Goal: Task Accomplishment & Management: Use online tool/utility

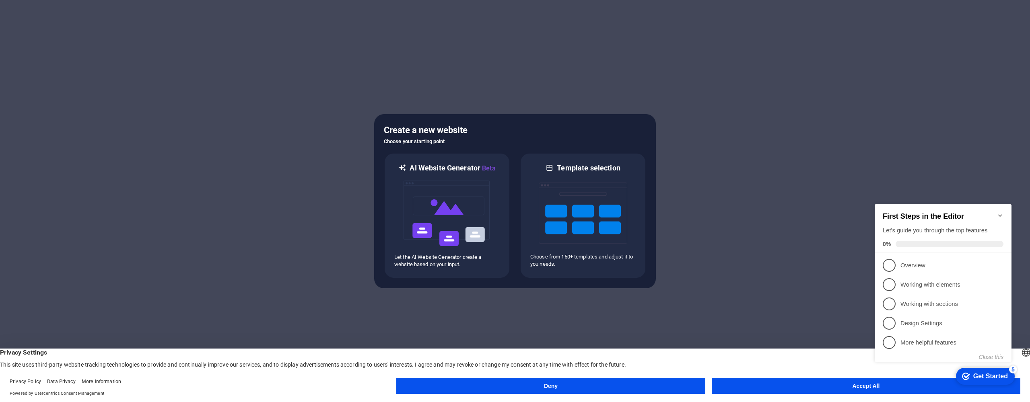
click at [802, 393] on button "Accept All" at bounding box center [866, 386] width 309 height 16
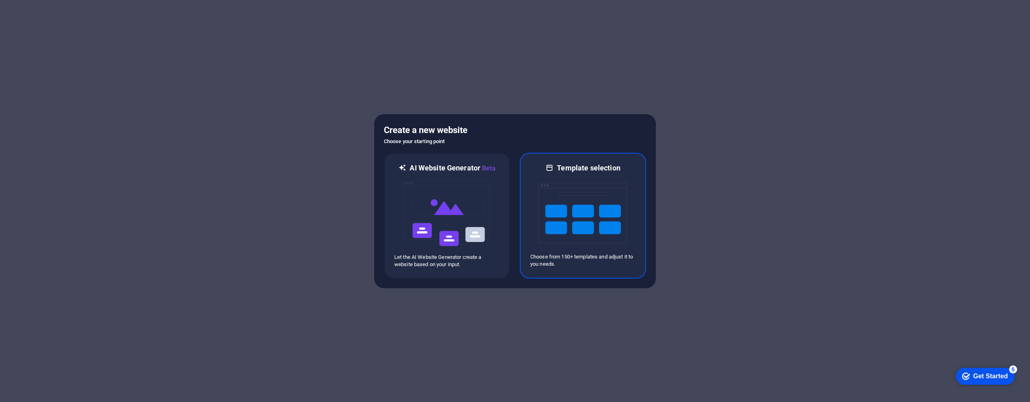
click at [608, 179] on img at bounding box center [583, 213] width 89 height 80
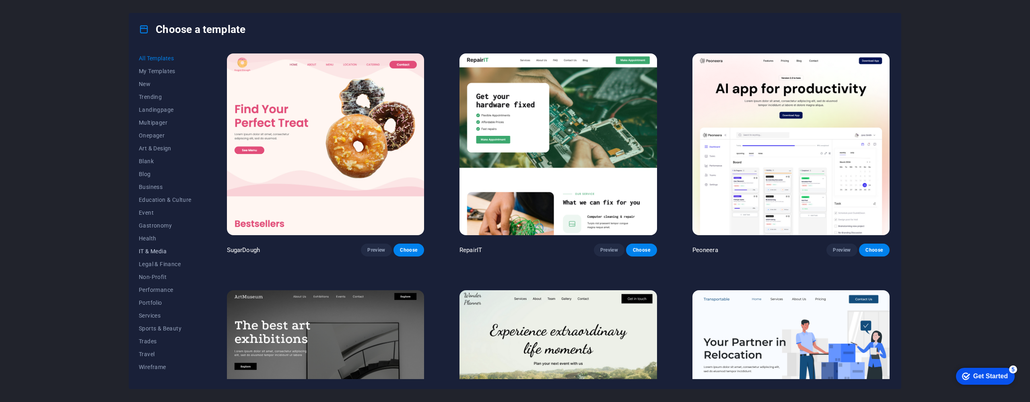
click at [163, 254] on span "IT & Media" at bounding box center [165, 251] width 53 height 6
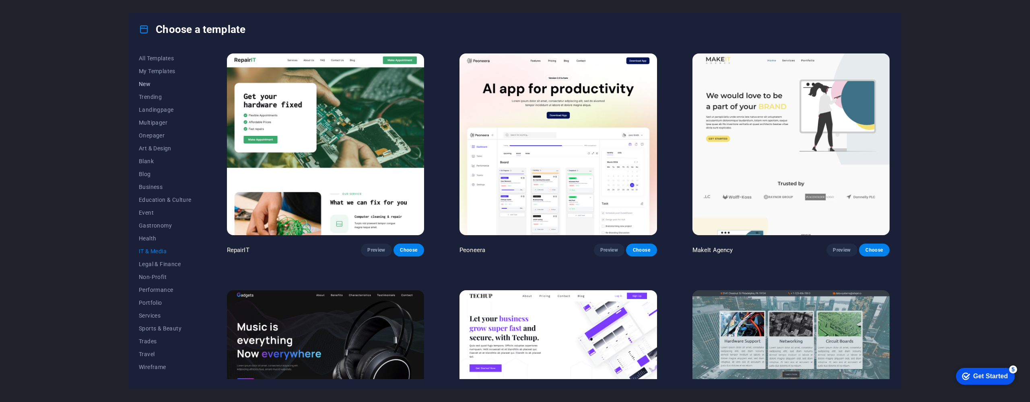
click at [160, 81] on span "New" at bounding box center [165, 84] width 53 height 6
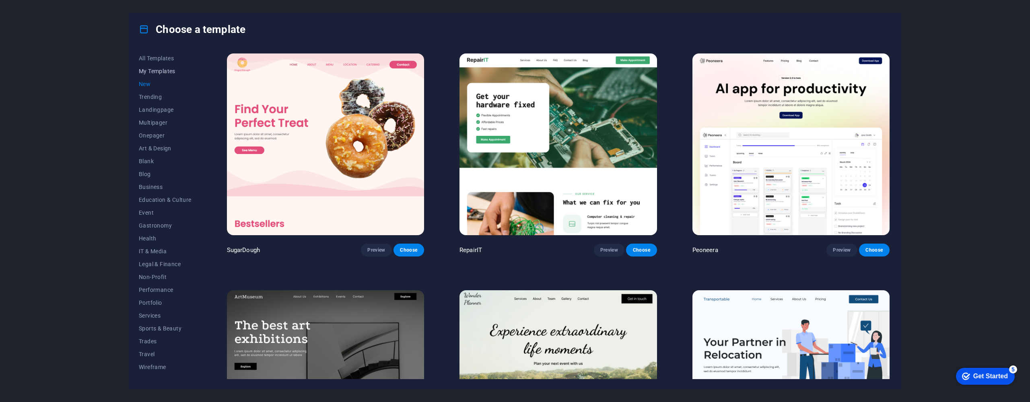
click at [172, 71] on span "My Templates" at bounding box center [165, 71] width 53 height 6
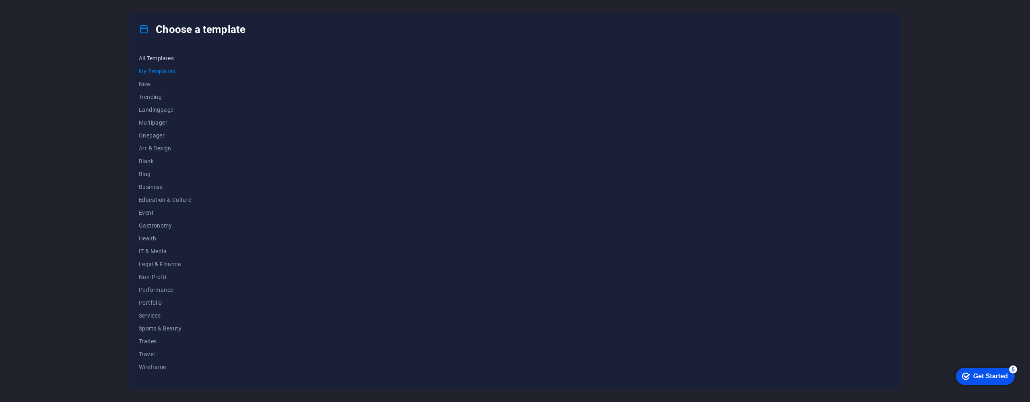
click at [173, 58] on span "All Templates" at bounding box center [165, 58] width 53 height 6
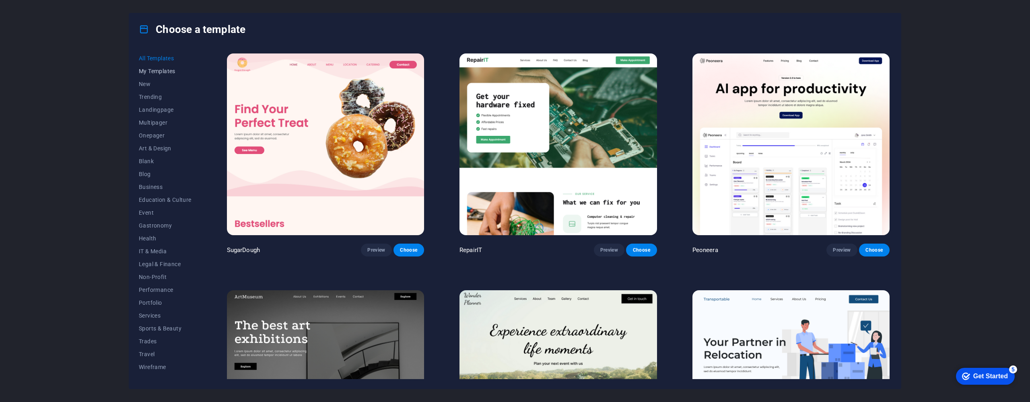
click at [174, 72] on span "My Templates" at bounding box center [165, 71] width 53 height 6
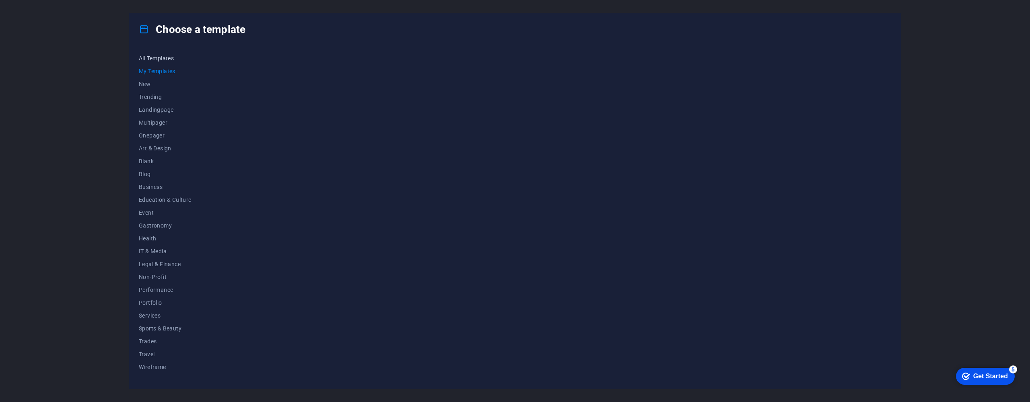
click at [175, 58] on span "All Templates" at bounding box center [165, 58] width 53 height 6
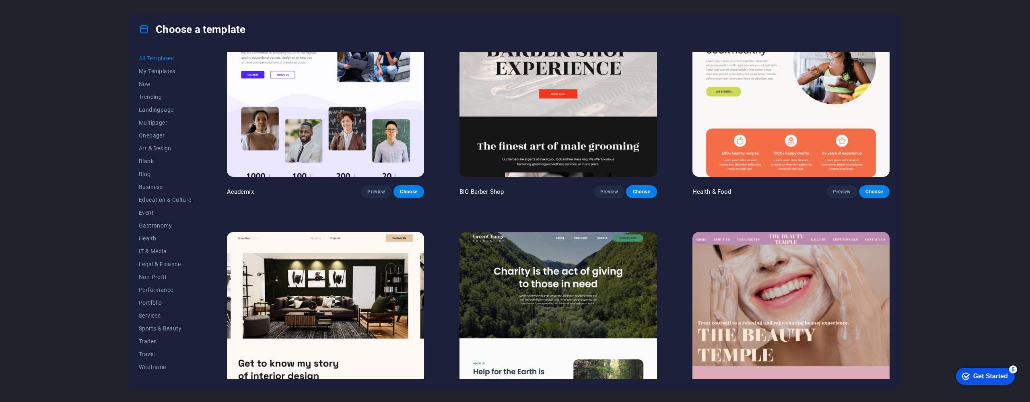
scroll to position [1172, 0]
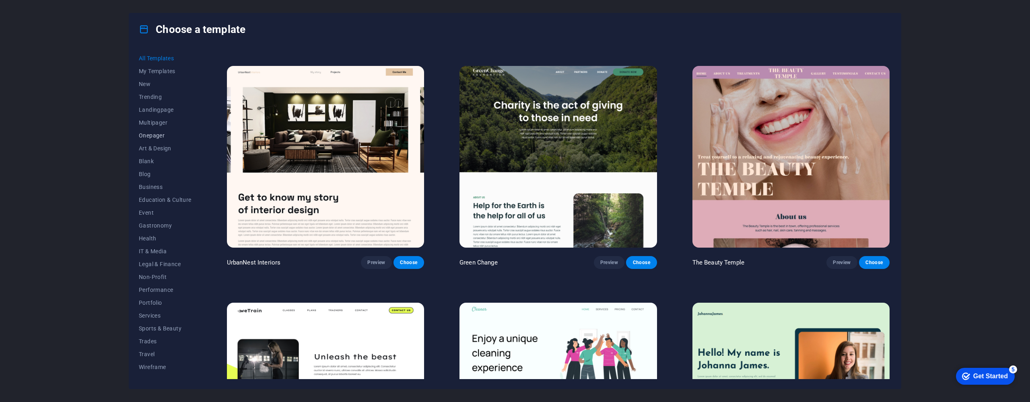
click at [159, 137] on span "Onepager" at bounding box center [165, 135] width 53 height 6
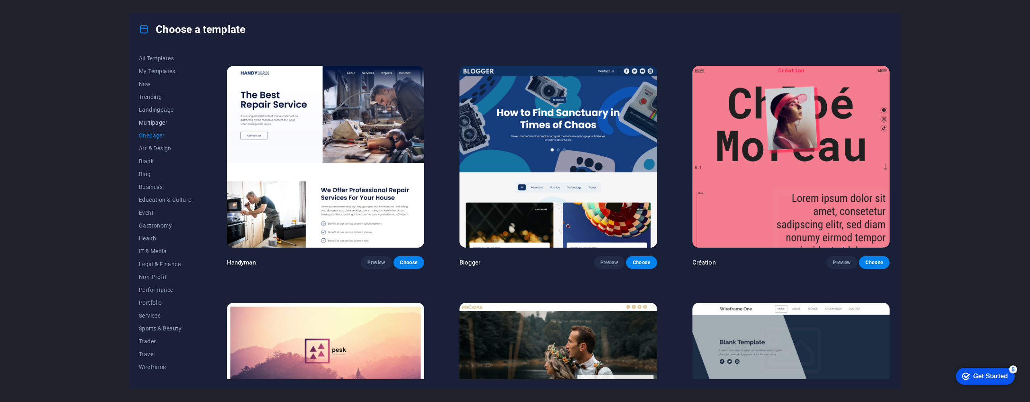
click at [156, 124] on span "Multipager" at bounding box center [165, 123] width 53 height 6
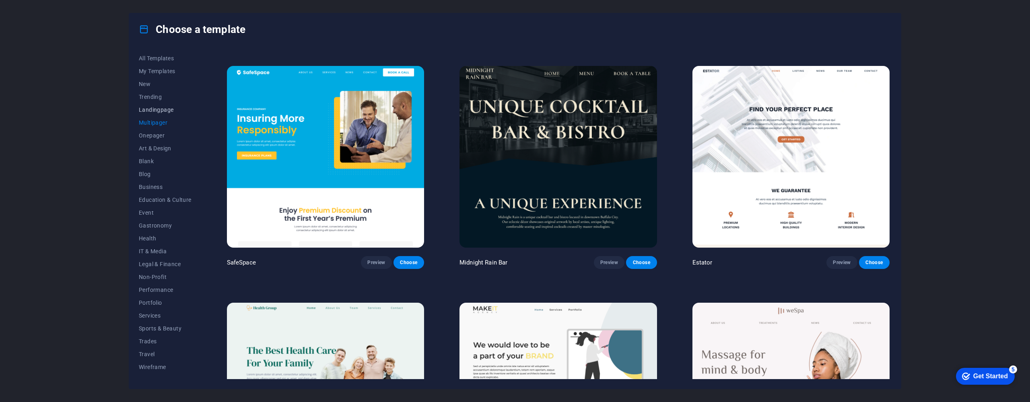
click at [161, 111] on span "Landingpage" at bounding box center [165, 110] width 53 height 6
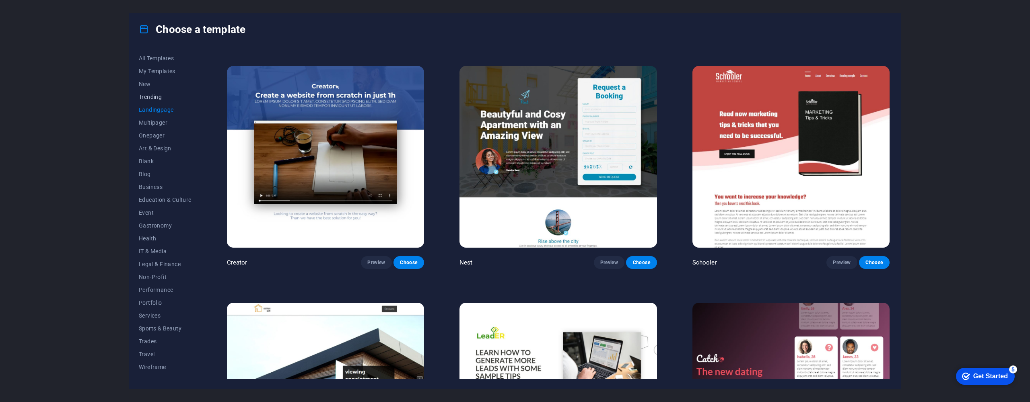
click at [157, 97] on span "Trending" at bounding box center [165, 97] width 53 height 6
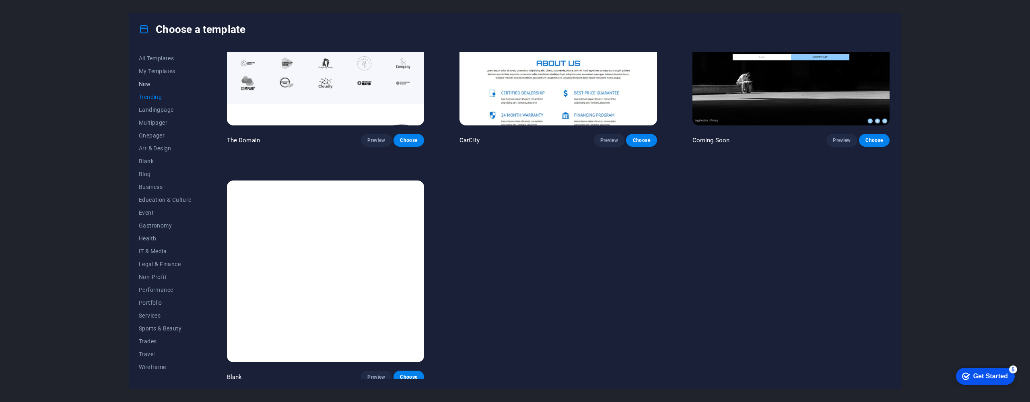
click at [151, 86] on span "New" at bounding box center [165, 84] width 53 height 6
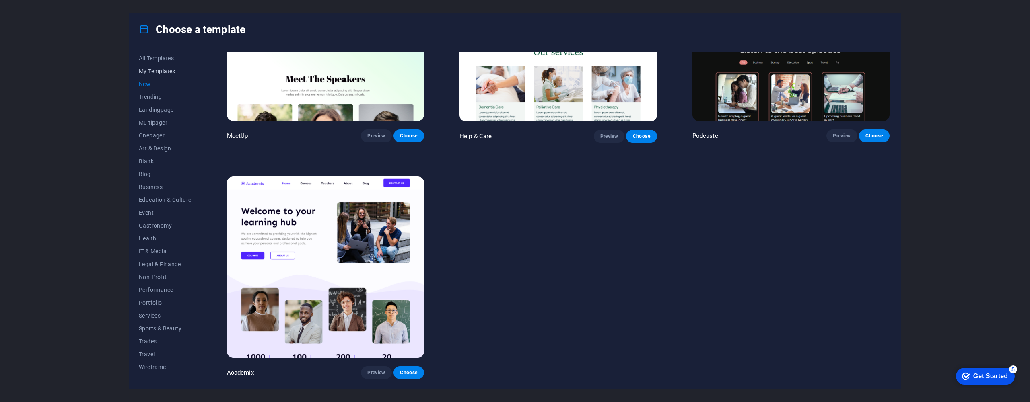
scroll to position [821, 0]
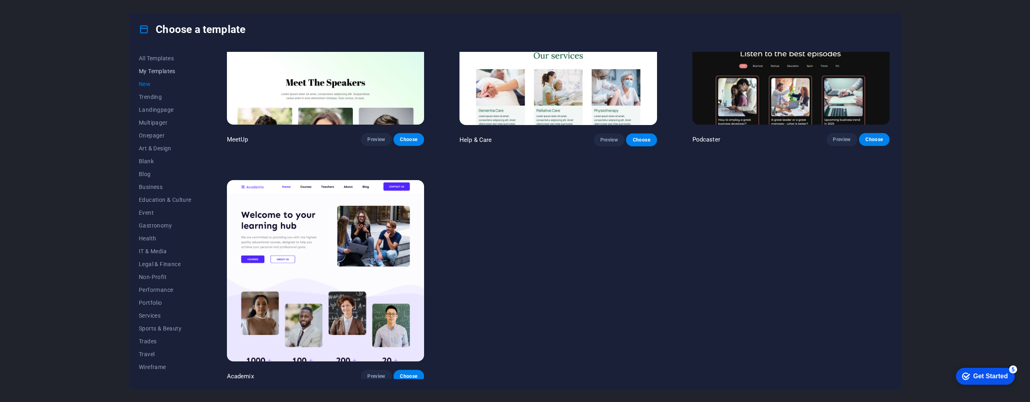
click at [166, 71] on span "My Templates" at bounding box center [165, 71] width 53 height 6
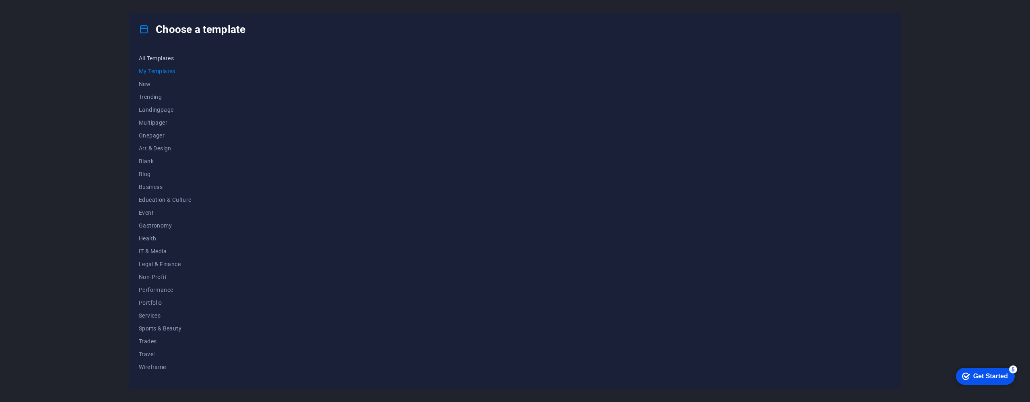
click at [171, 61] on span "All Templates" at bounding box center [165, 58] width 53 height 6
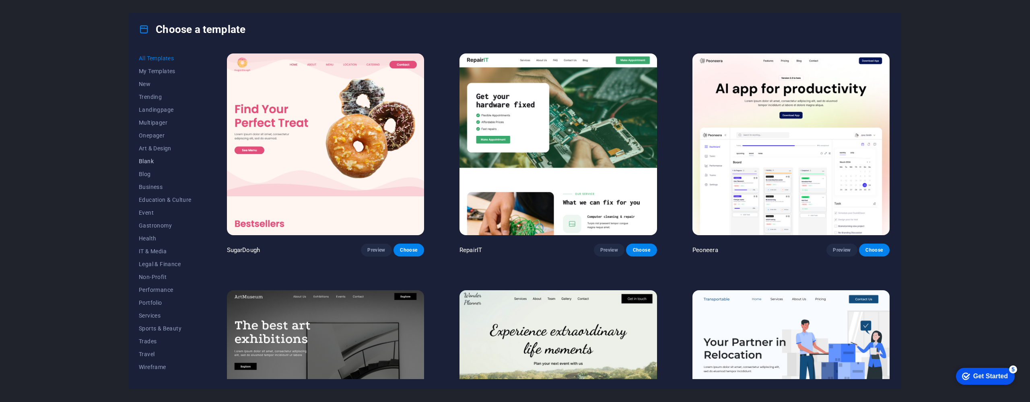
click at [162, 167] on button "Blank" at bounding box center [165, 161] width 53 height 13
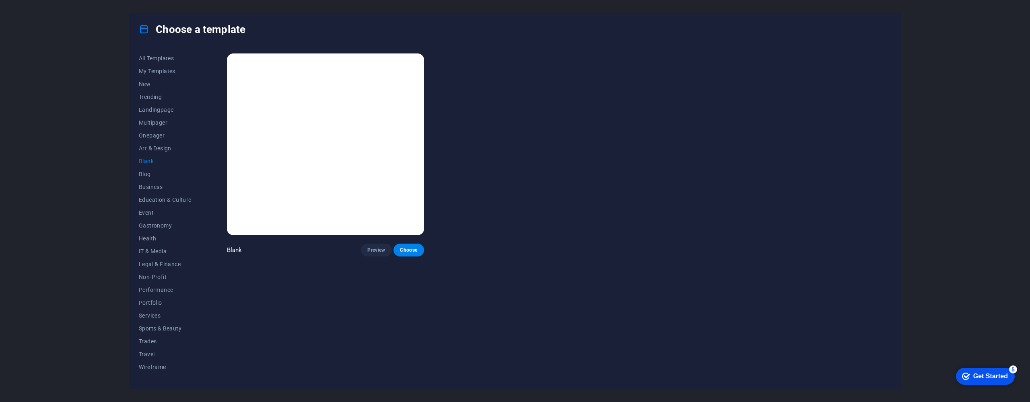
click at [162, 164] on span "Blank" at bounding box center [165, 161] width 53 height 6
click at [164, 180] on button "Blog" at bounding box center [165, 174] width 53 height 13
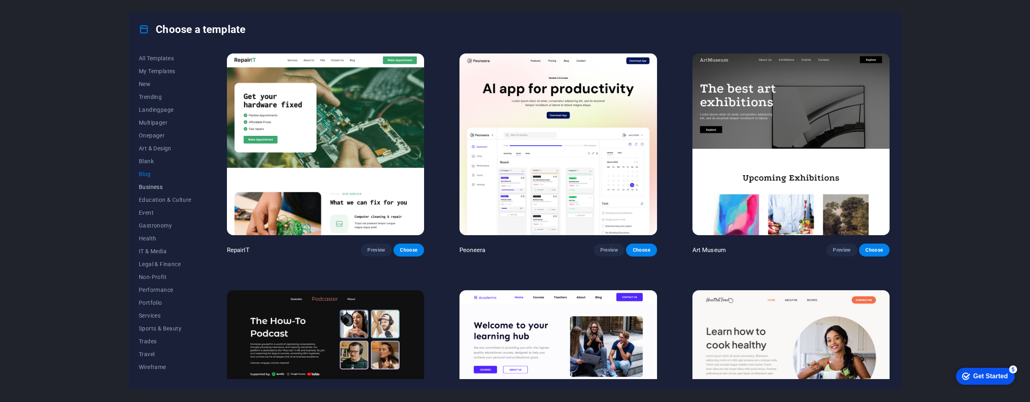
click at [169, 191] on button "Business" at bounding box center [165, 187] width 53 height 13
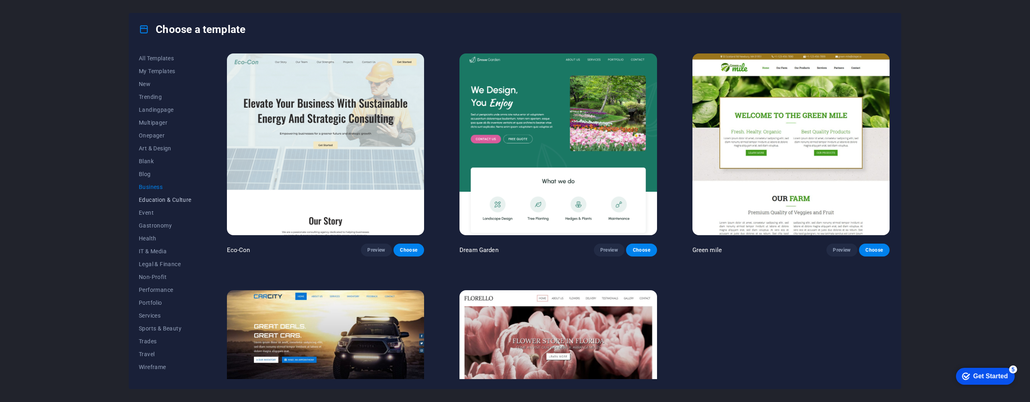
click at [172, 198] on span "Education & Culture" at bounding box center [165, 200] width 53 height 6
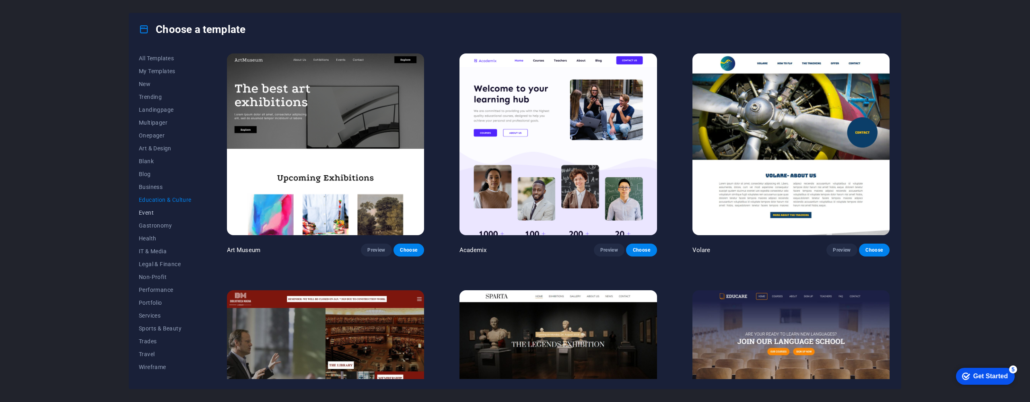
click at [173, 213] on span "Event" at bounding box center [165, 213] width 53 height 6
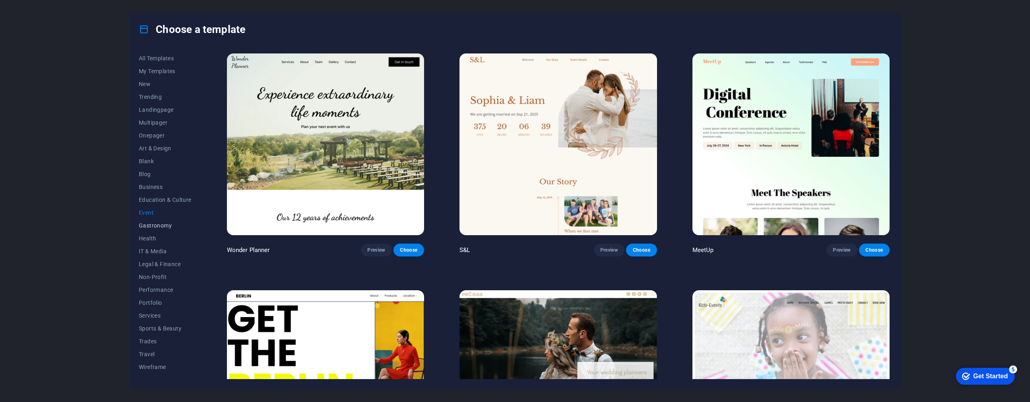
click at [171, 229] on span "Gastronomy" at bounding box center [165, 226] width 53 height 6
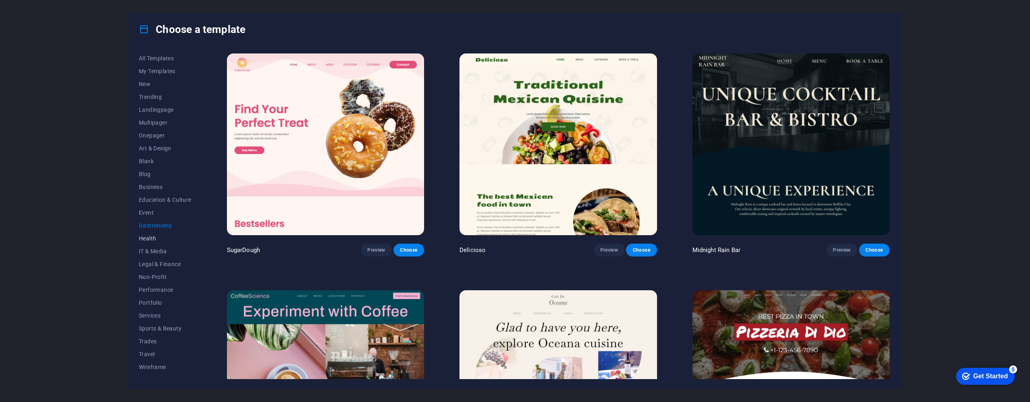
click at [172, 241] on span "Health" at bounding box center [165, 238] width 53 height 6
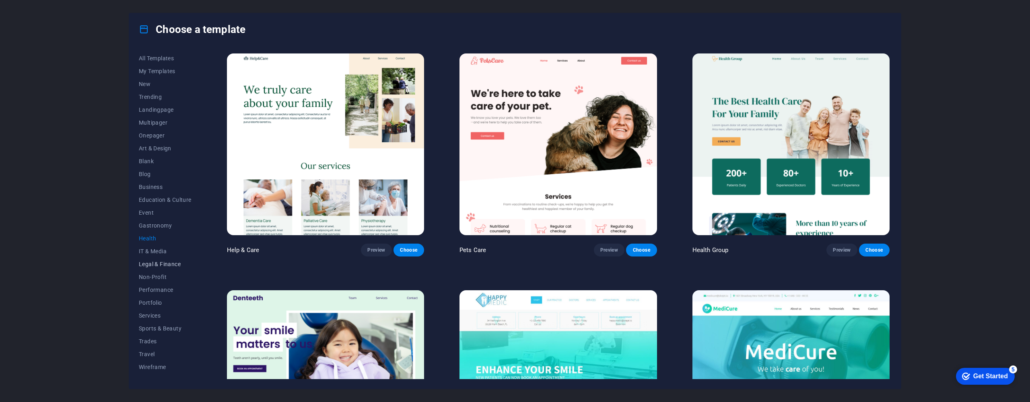
click at [173, 261] on button "Legal & Finance" at bounding box center [165, 264] width 53 height 13
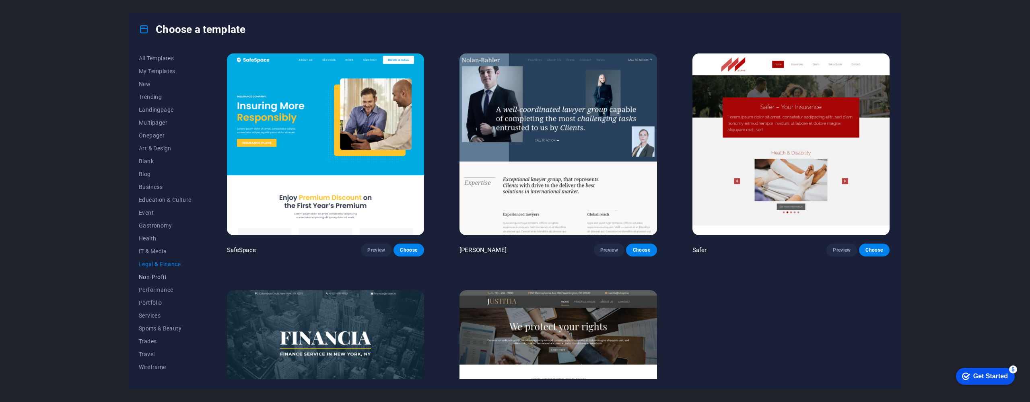
click at [173, 279] on span "Non-Profit" at bounding box center [165, 277] width 53 height 6
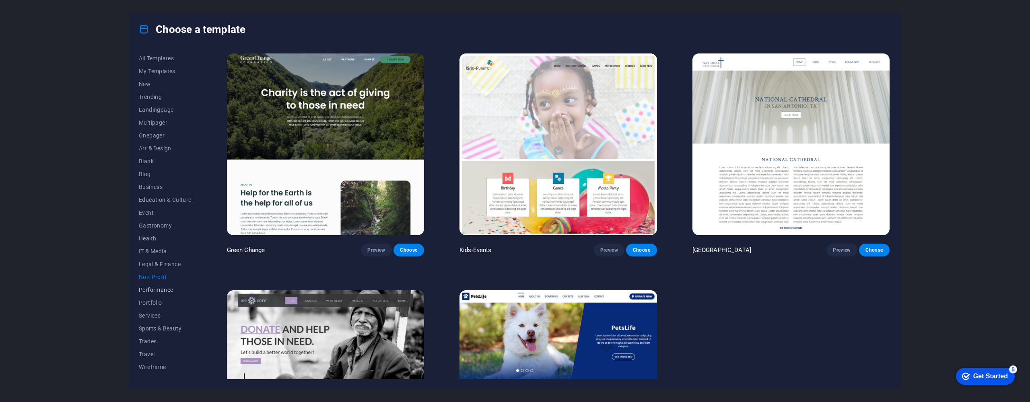
click at [174, 290] on span "Performance" at bounding box center [165, 290] width 53 height 6
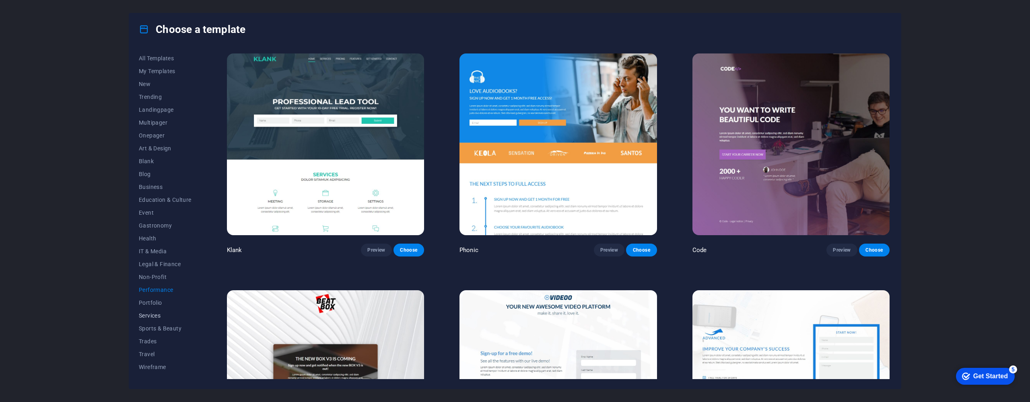
click at [174, 318] on span "Services" at bounding box center [165, 316] width 53 height 6
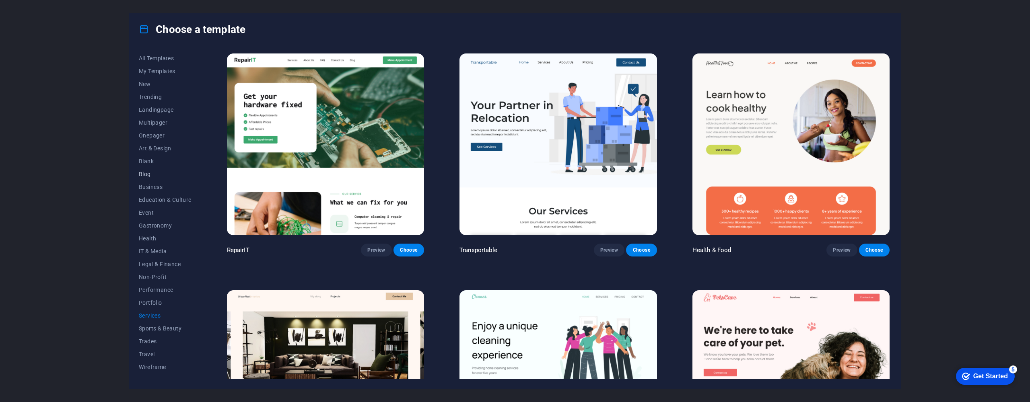
click at [165, 173] on span "Blog" at bounding box center [165, 174] width 53 height 6
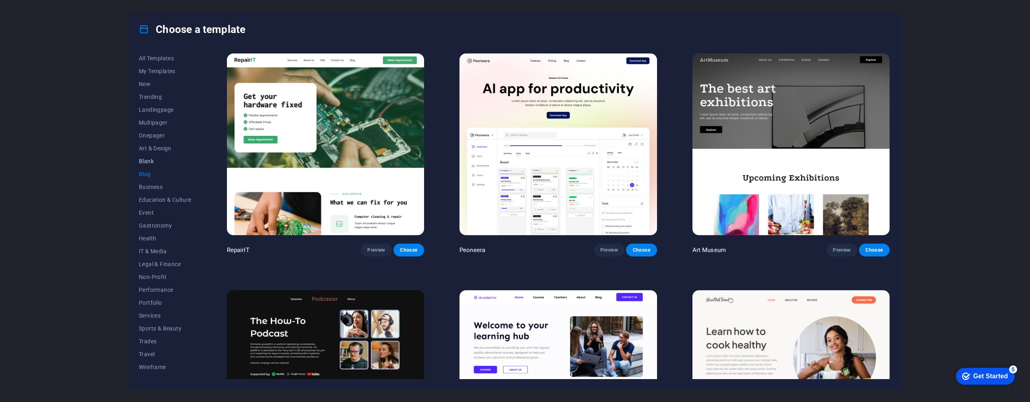
click at [171, 160] on span "Blank" at bounding box center [165, 161] width 53 height 6
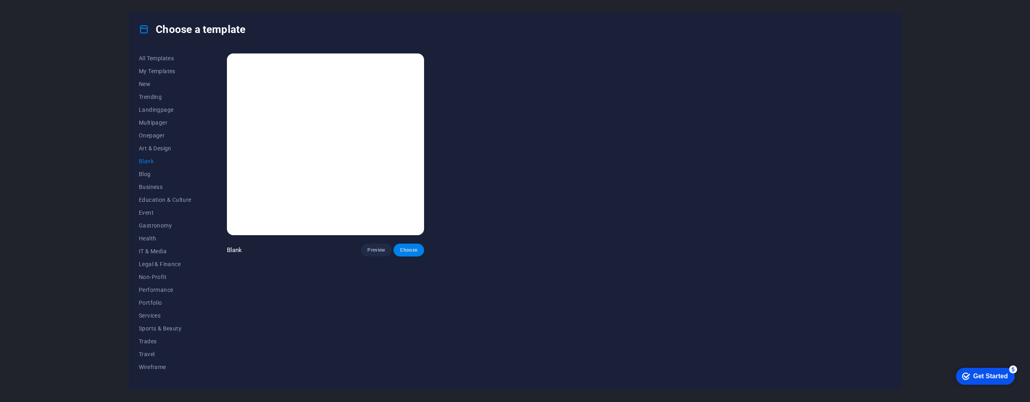
click at [412, 251] on span "Choose" at bounding box center [409, 250] width 18 height 6
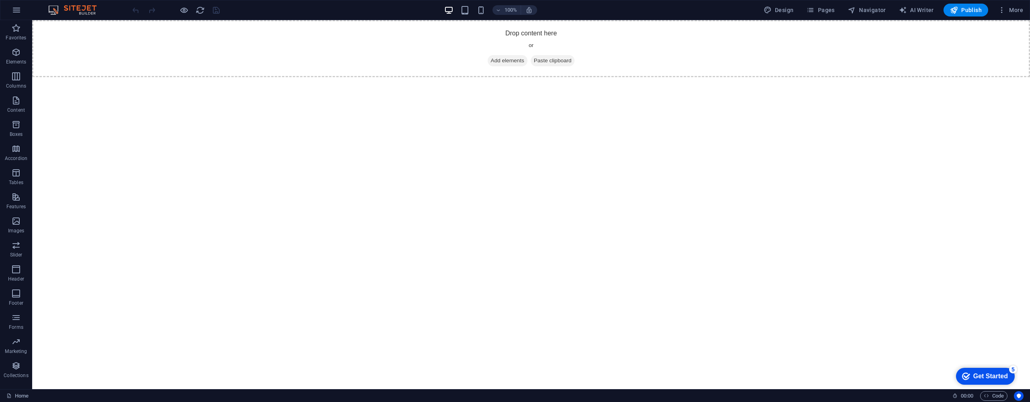
click at [501, 61] on span "Add elements" at bounding box center [508, 60] width 40 height 11
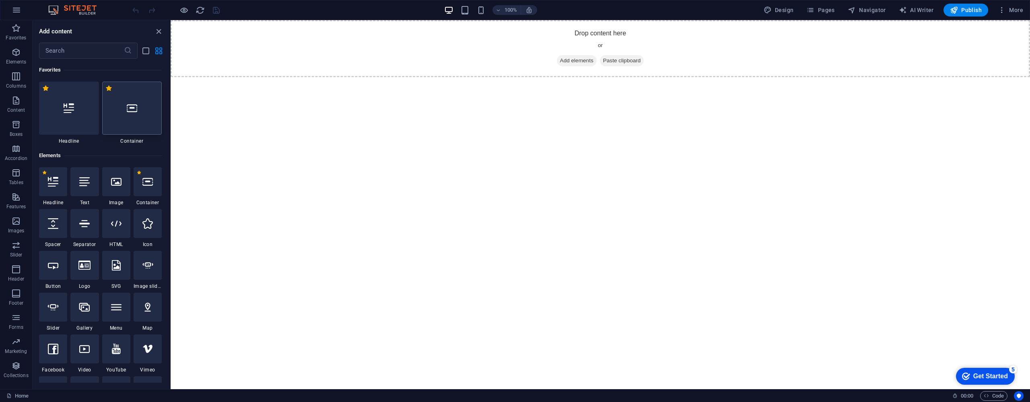
click at [136, 125] on div at bounding box center [132, 108] width 60 height 53
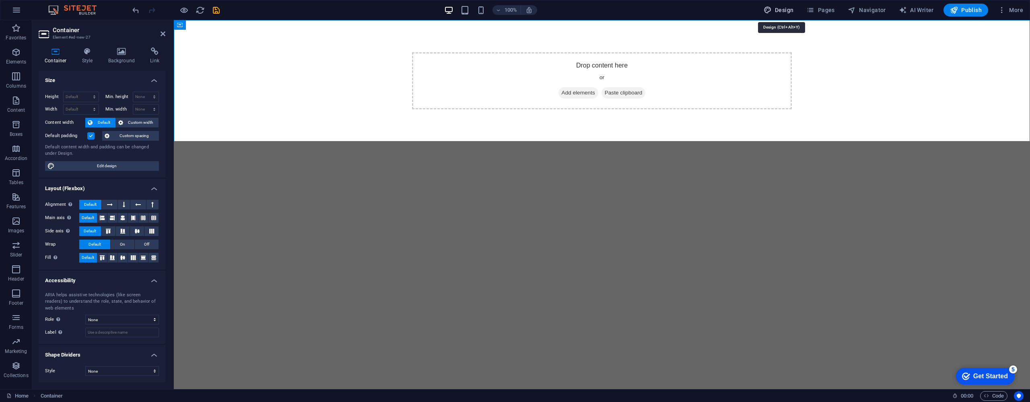
click at [790, 14] on button "Design" at bounding box center [779, 10] width 37 height 13
select select "px"
select select "400"
select select "px"
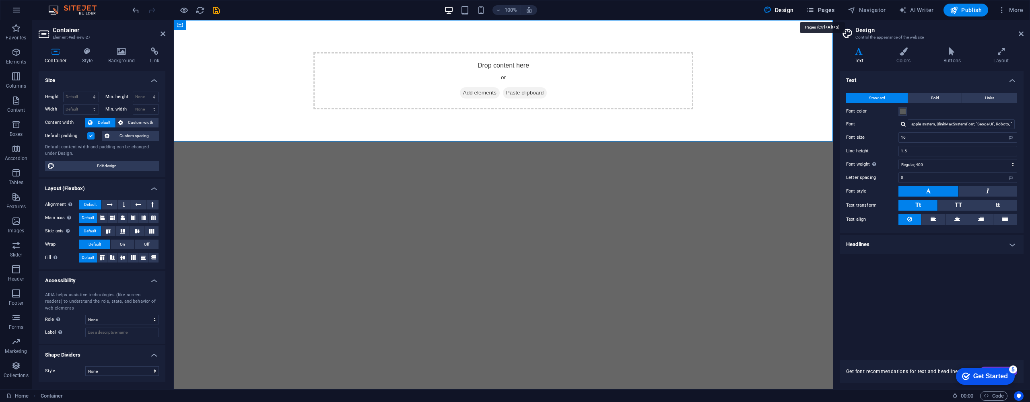
click at [829, 8] on span "Pages" at bounding box center [820, 10] width 28 height 8
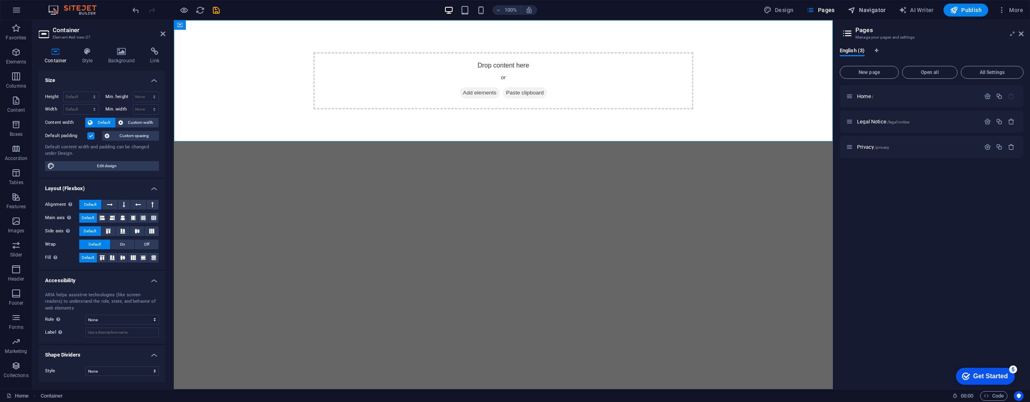
click at [864, 10] on span "Navigator" at bounding box center [867, 10] width 38 height 8
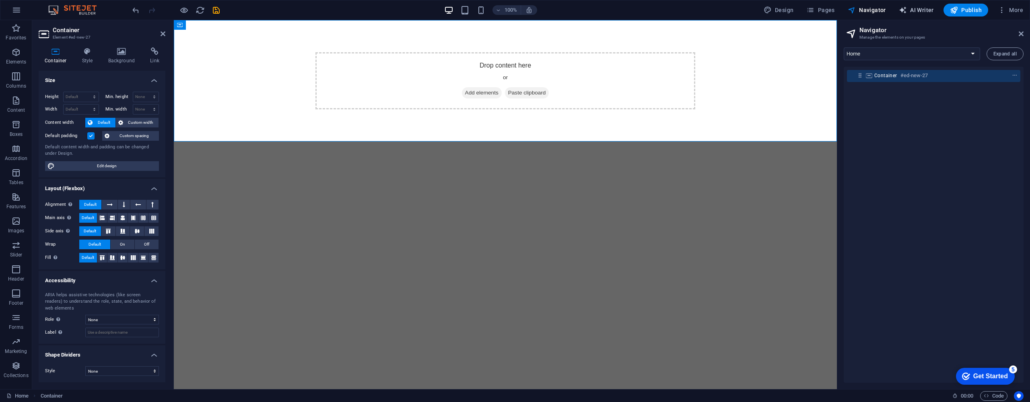
click at [911, 10] on span "AI Writer" at bounding box center [916, 10] width 35 height 8
select select "English"
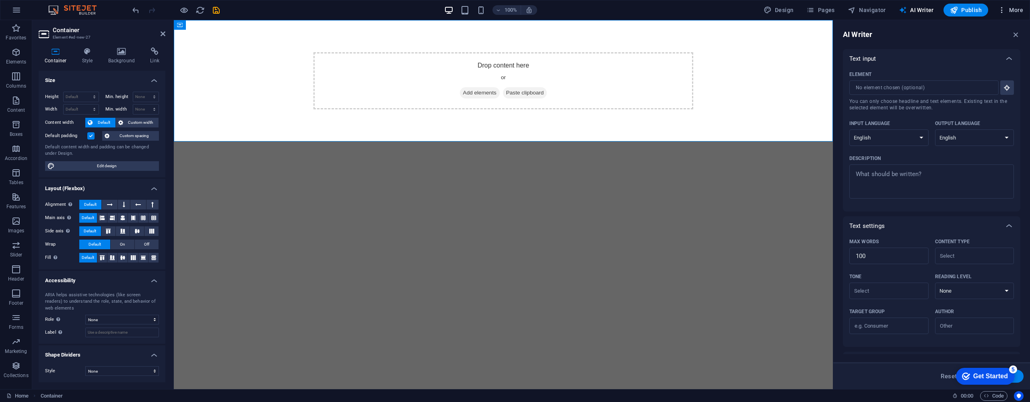
click at [1009, 10] on span "More" at bounding box center [1010, 10] width 25 height 8
click at [1013, 10] on div at bounding box center [515, 201] width 1030 height 402
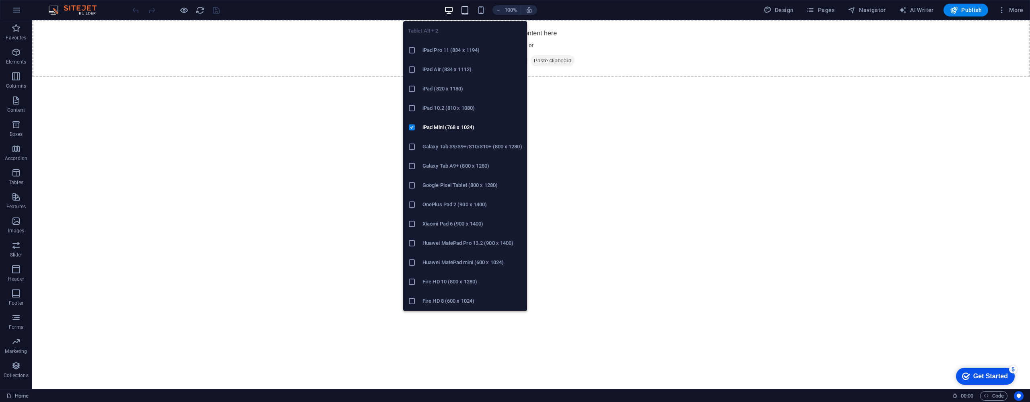
click at [467, 12] on icon "button" at bounding box center [464, 10] width 9 height 9
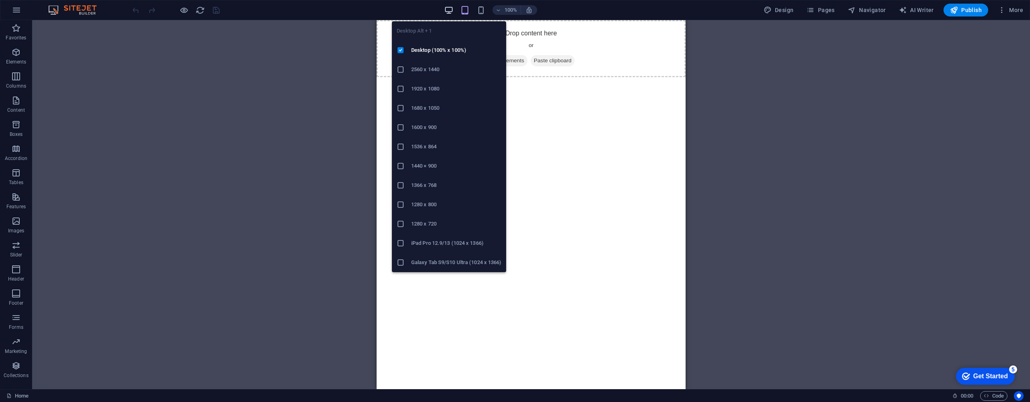
click at [453, 11] on icon "button" at bounding box center [448, 10] width 9 height 9
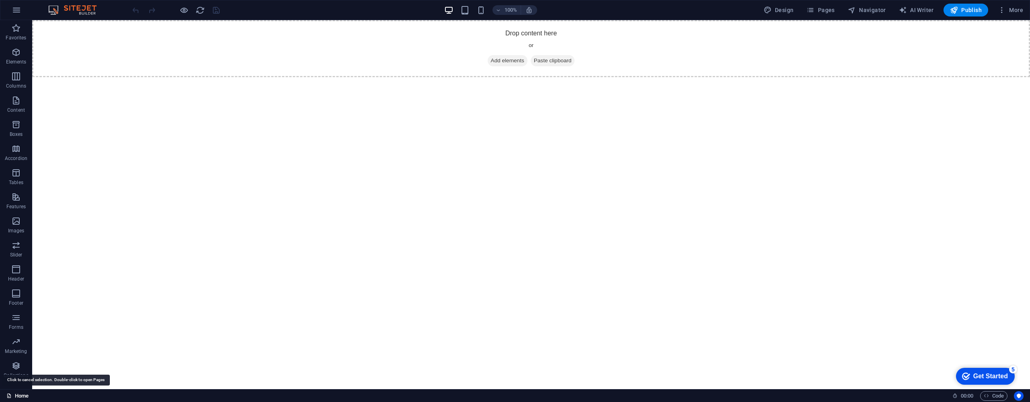
click at [18, 396] on link "Home" at bounding box center [17, 397] width 22 height 10
click at [23, 396] on link "Home" at bounding box center [17, 397] width 22 height 10
click at [20, 396] on link "Home" at bounding box center [17, 397] width 22 height 10
click at [19, 317] on icon "button" at bounding box center [16, 318] width 10 height 10
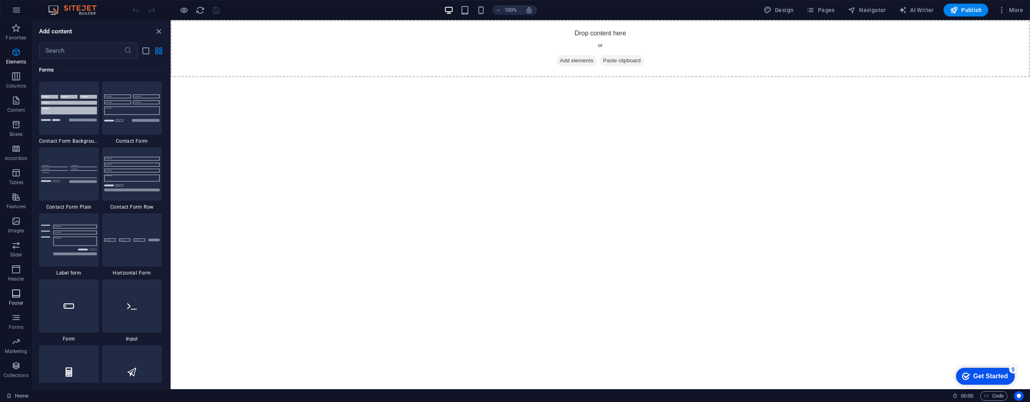
click at [19, 303] on p "Footer" at bounding box center [16, 303] width 14 height 6
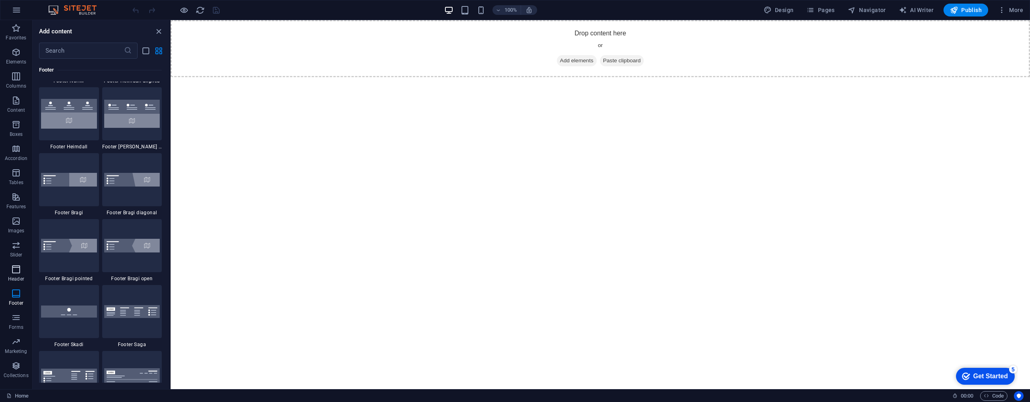
click at [15, 272] on icon "button" at bounding box center [16, 270] width 10 height 10
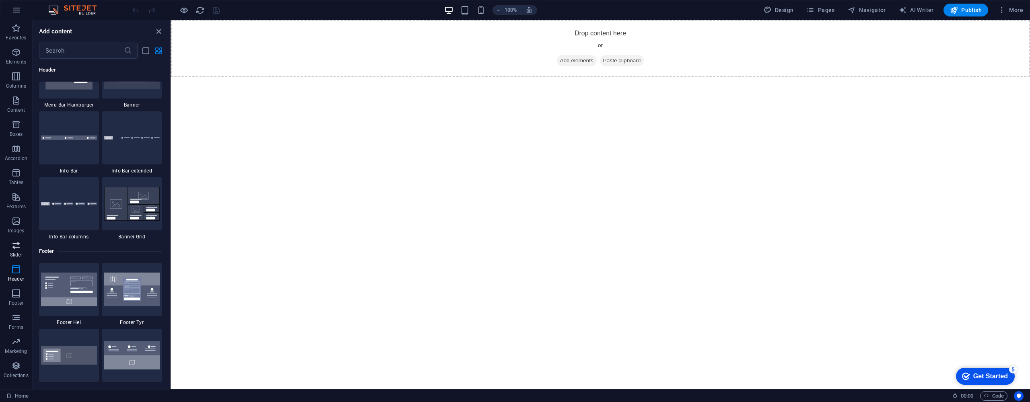
click at [17, 254] on p "Slider" at bounding box center [16, 255] width 12 height 6
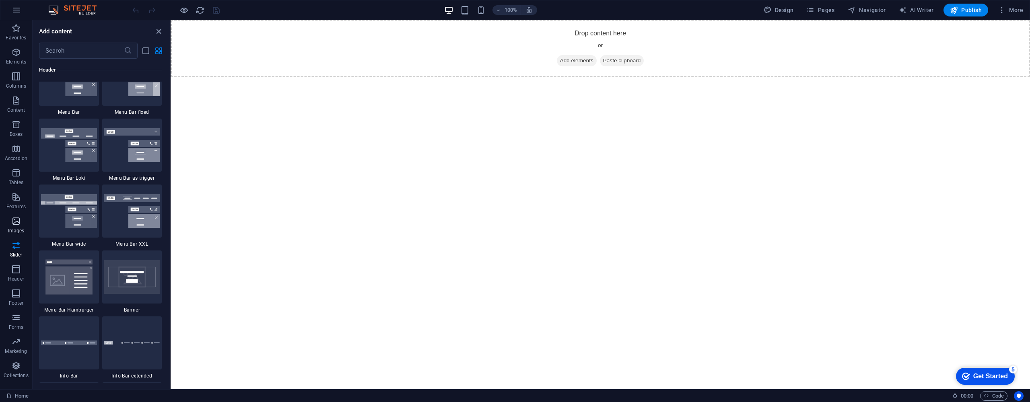
click at [21, 230] on p "Images" at bounding box center [16, 231] width 16 height 6
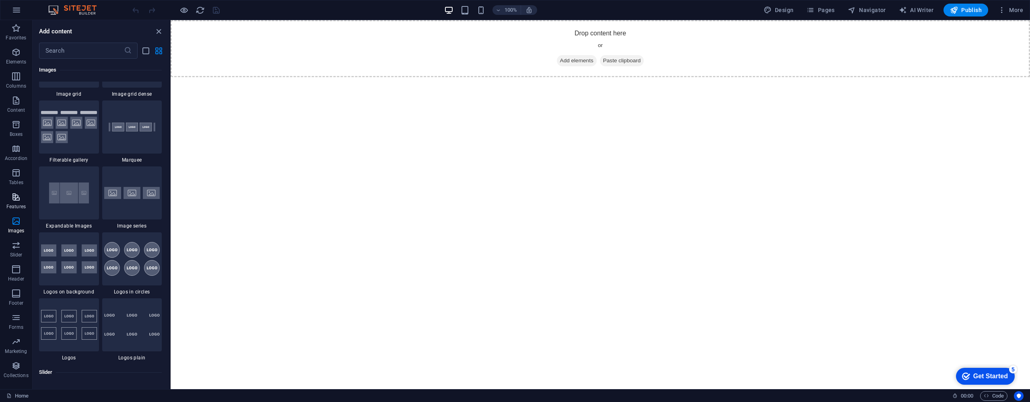
click at [21, 202] on span "Features" at bounding box center [16, 201] width 32 height 19
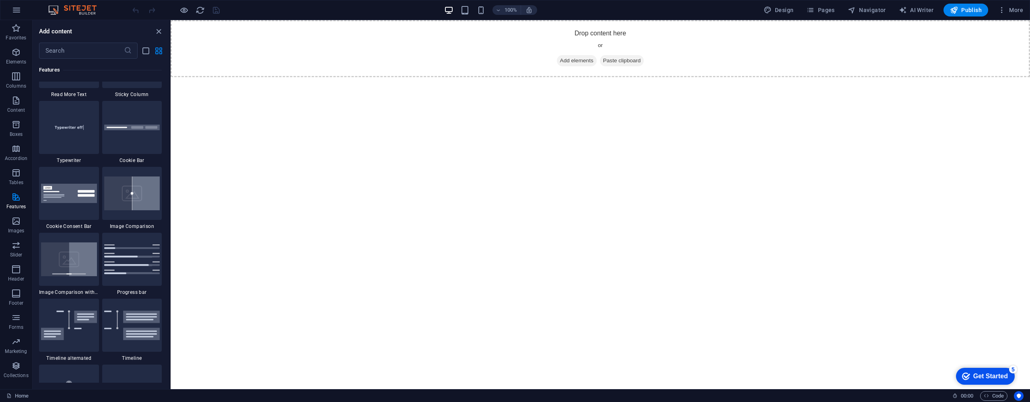
scroll to position [3184, 0]
click at [13, 33] on span "Favorites" at bounding box center [16, 32] width 32 height 19
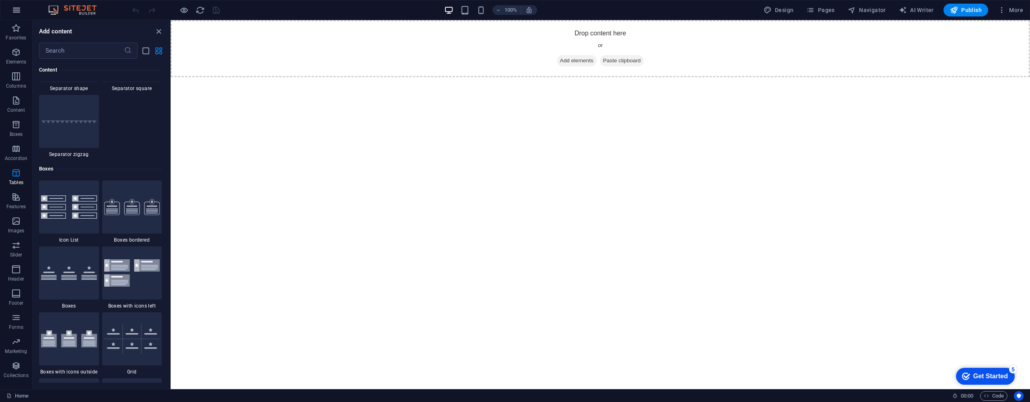
scroll to position [41, 0]
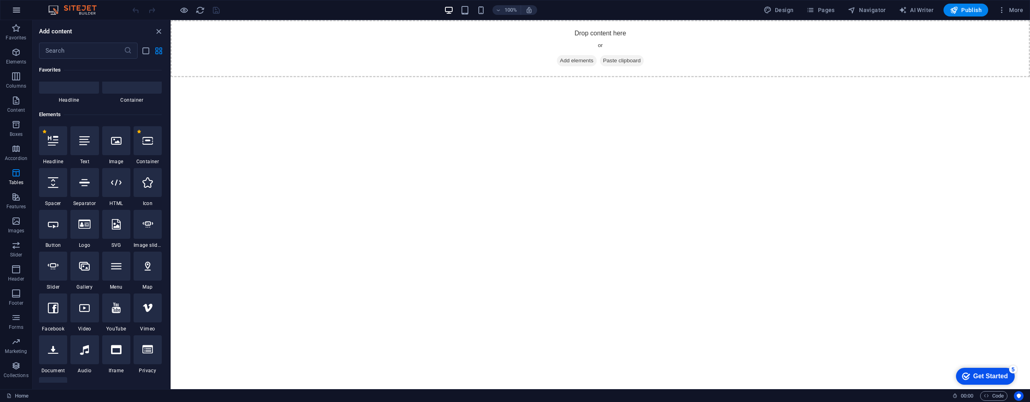
click at [16, 10] on icon "button" at bounding box center [17, 10] width 10 height 10
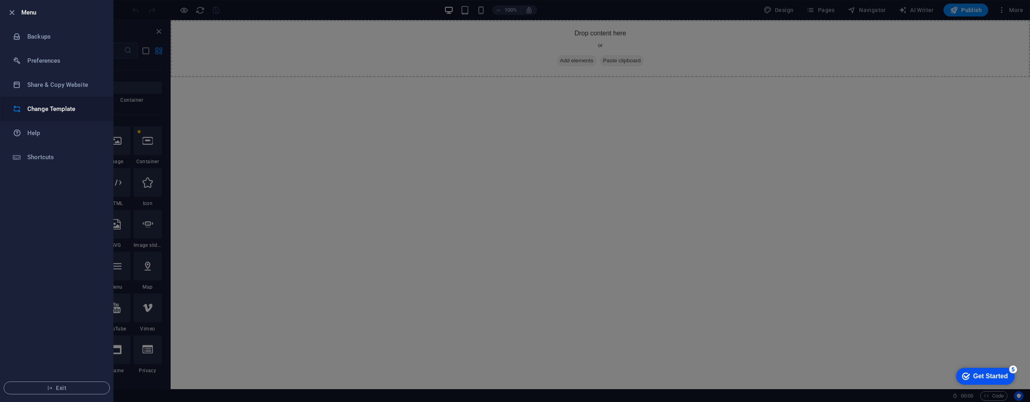
click at [89, 108] on h6 "Change Template" at bounding box center [64, 109] width 74 height 10
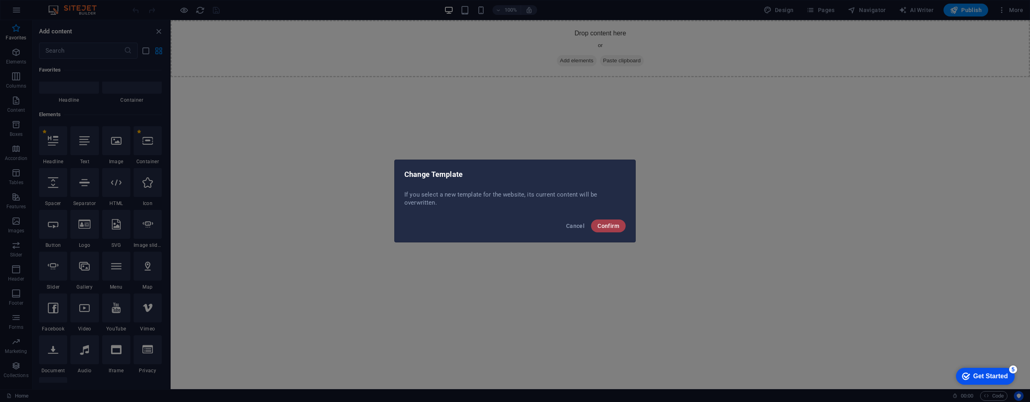
click at [600, 221] on button "Confirm" at bounding box center [608, 226] width 35 height 13
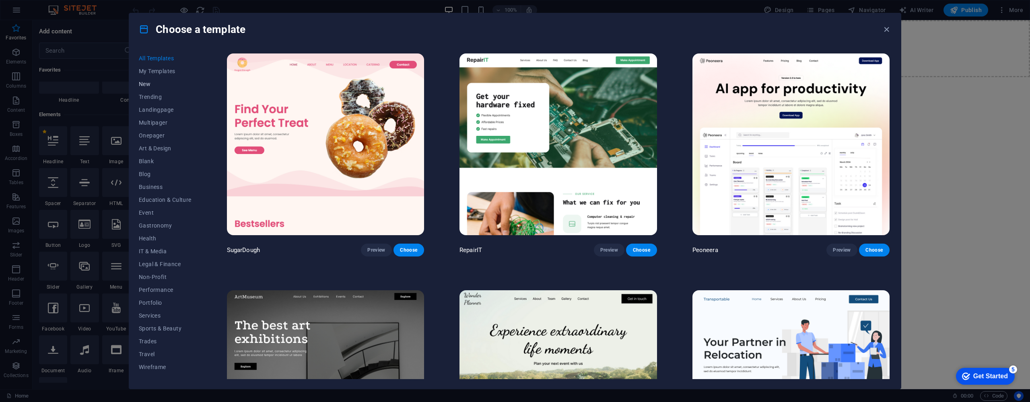
click at [164, 83] on span "New" at bounding box center [165, 84] width 53 height 6
click at [165, 99] on span "Trending" at bounding box center [165, 97] width 53 height 6
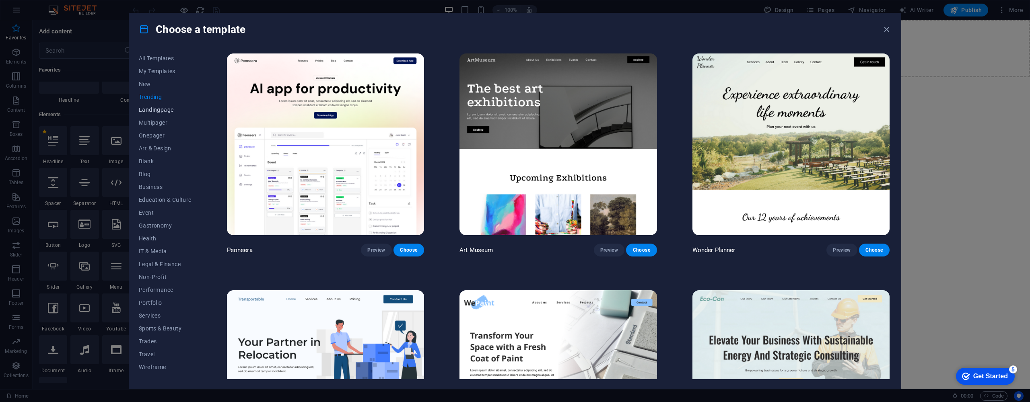
click at [166, 108] on span "Landingpage" at bounding box center [165, 110] width 53 height 6
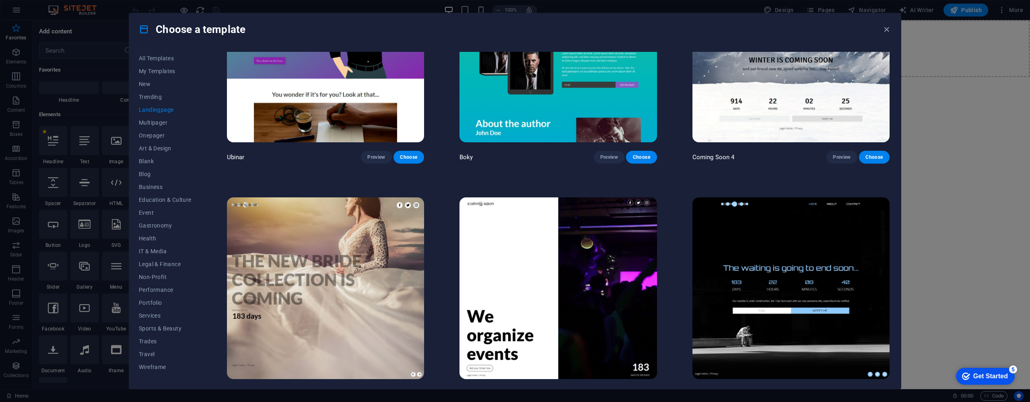
scroll to position [1766, 0]
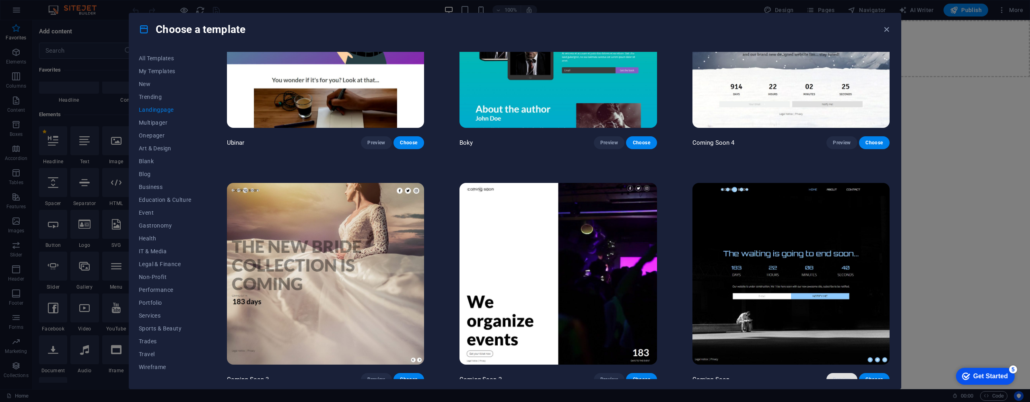
click at [838, 377] on span "Preview" at bounding box center [842, 380] width 18 height 6
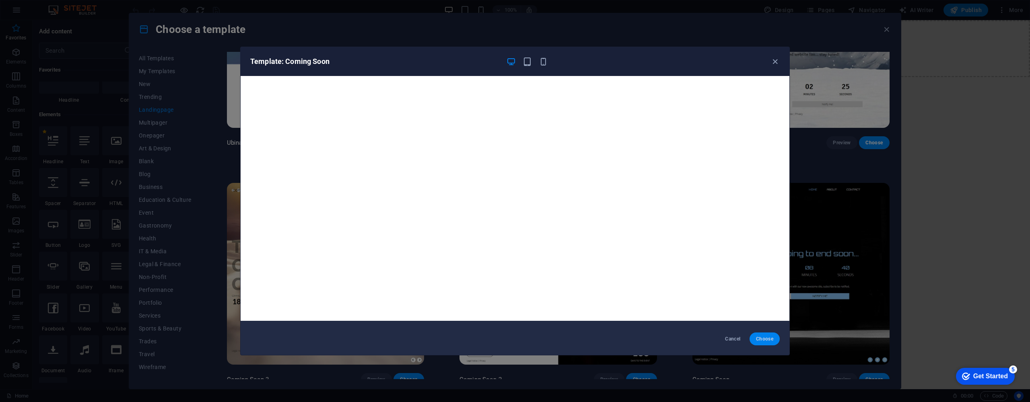
scroll to position [0, 0]
click at [767, 344] on button "Choose" at bounding box center [765, 339] width 30 height 13
click at [765, 338] on span "Choose" at bounding box center [764, 339] width 17 height 6
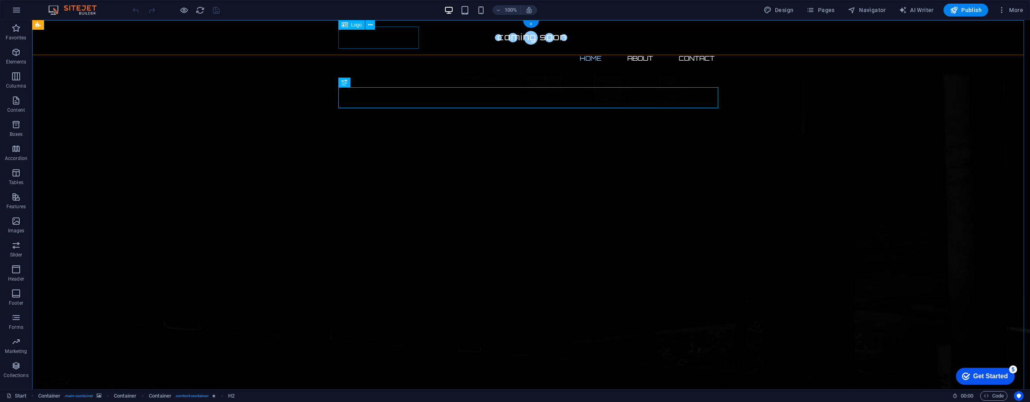
click at [381, 40] on div at bounding box center [531, 38] width 380 height 22
click at [357, 25] on span "Logo" at bounding box center [356, 25] width 11 height 5
click at [371, 26] on icon at bounding box center [370, 25] width 4 height 8
click at [373, 25] on button at bounding box center [370, 25] width 10 height 10
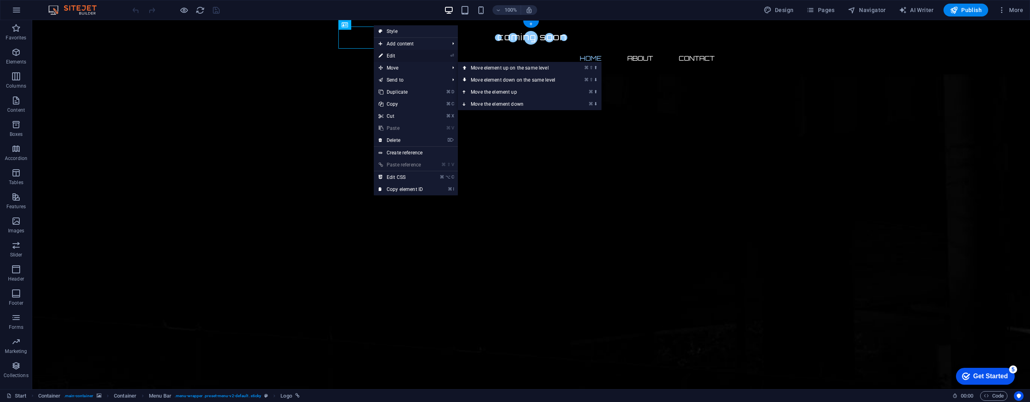
click at [402, 56] on link "⏎ Edit" at bounding box center [401, 56] width 54 height 12
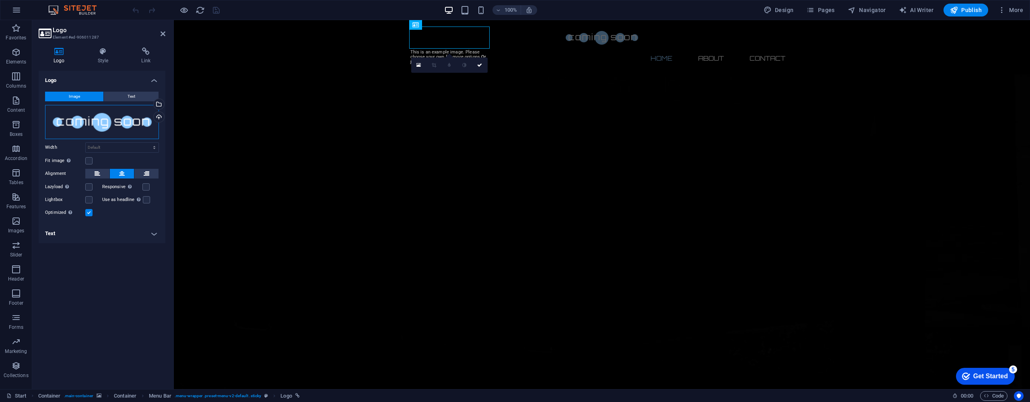
click at [109, 122] on div "Drag files here, click to choose files or select files from Files or our free s…" at bounding box center [102, 122] width 114 height 34
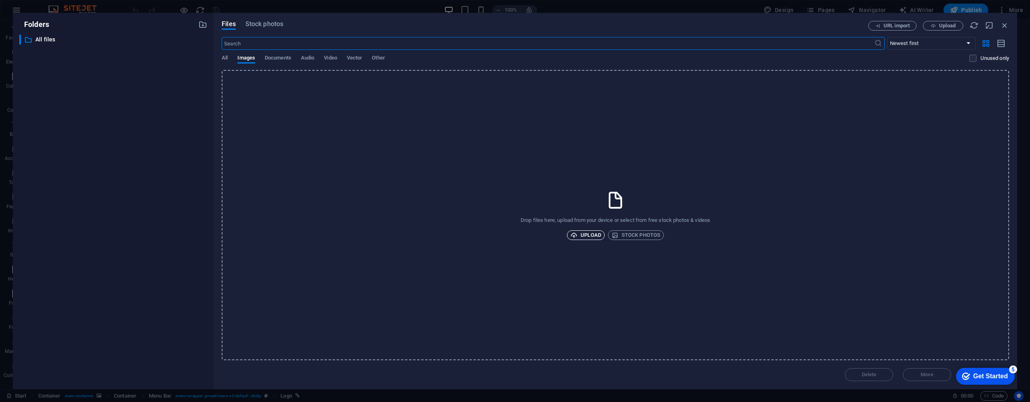
click at [581, 232] on span "Upload" at bounding box center [586, 236] width 31 height 10
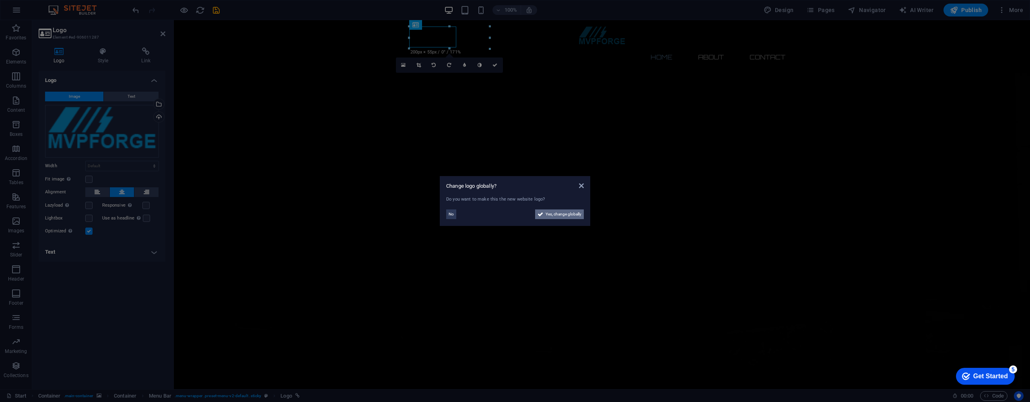
click at [563, 216] on span "Yes, change globally" at bounding box center [564, 215] width 36 height 10
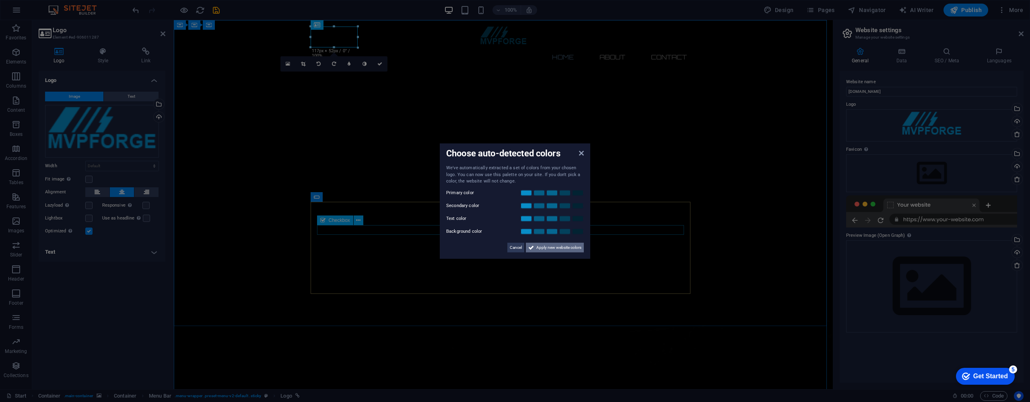
click at [570, 246] on span "Apply new website colors" at bounding box center [558, 248] width 45 height 10
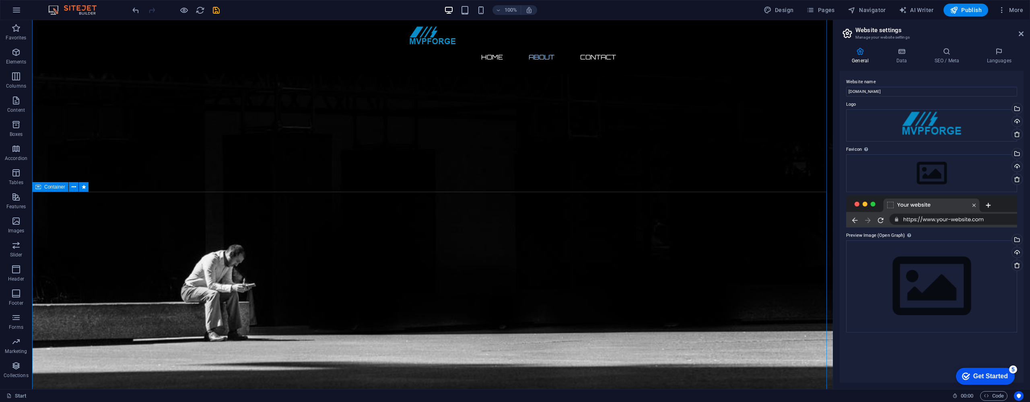
scroll to position [267, 0]
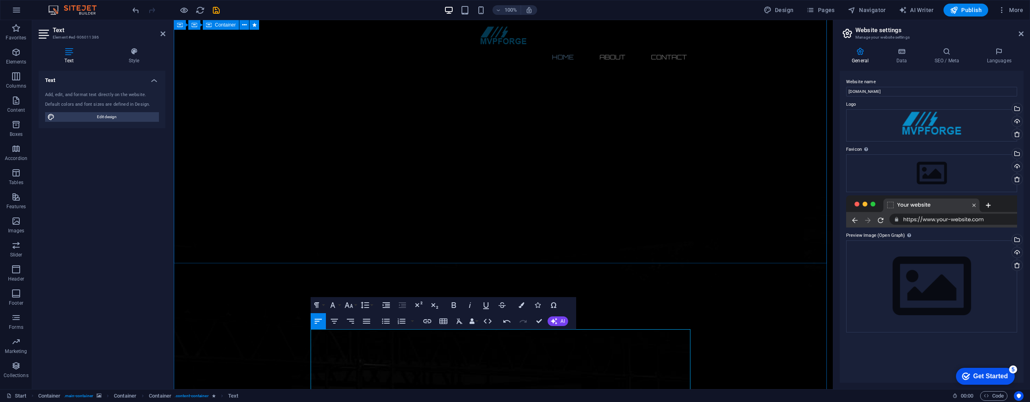
scroll to position [145, 0]
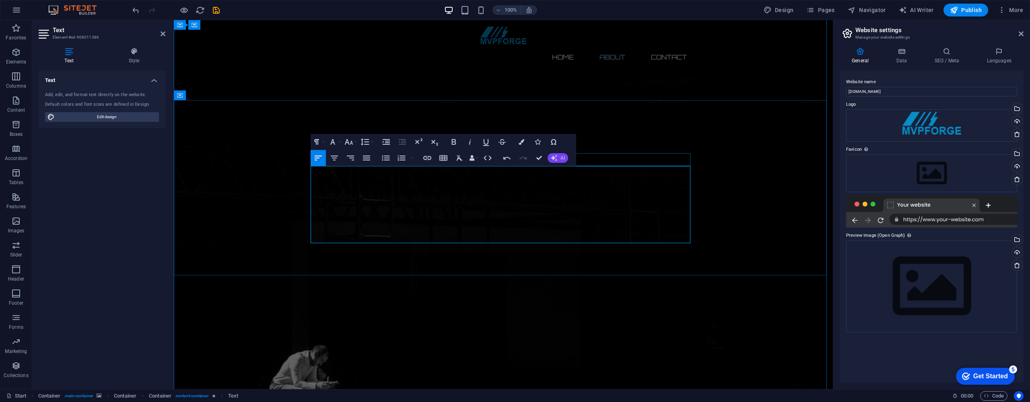
click at [563, 156] on span "AI" at bounding box center [563, 158] width 4 height 5
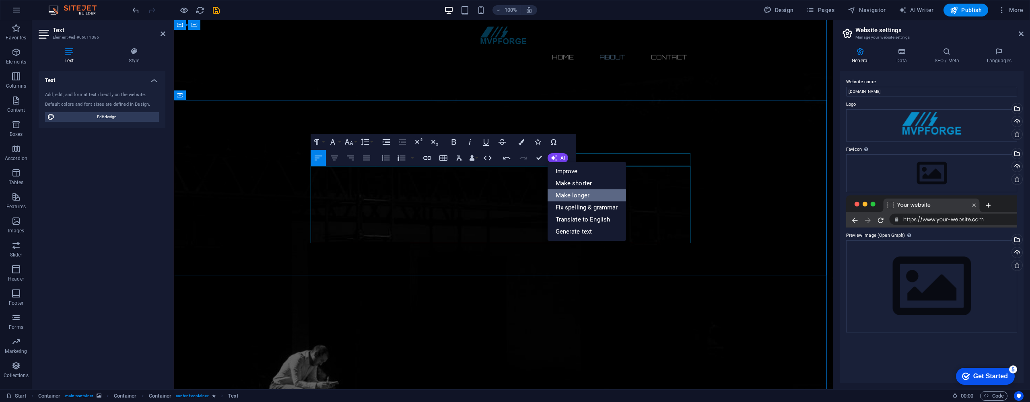
click at [577, 196] on link "Make longer" at bounding box center [587, 196] width 78 height 12
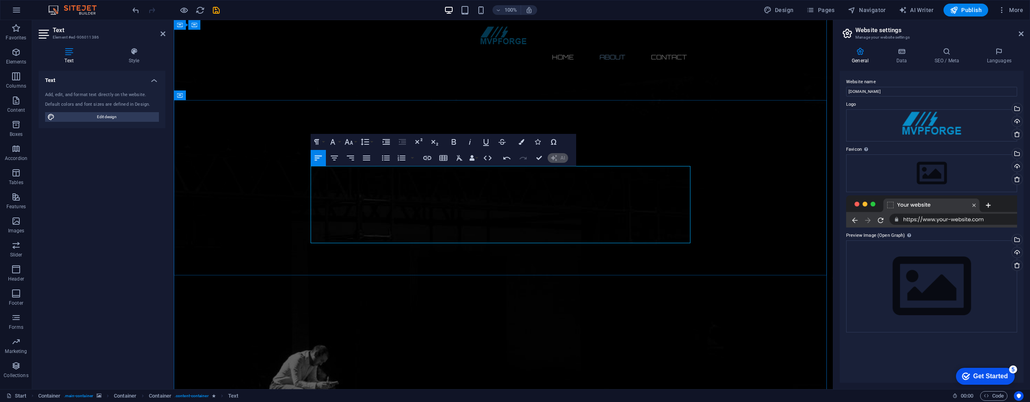
scroll to position [240, 0]
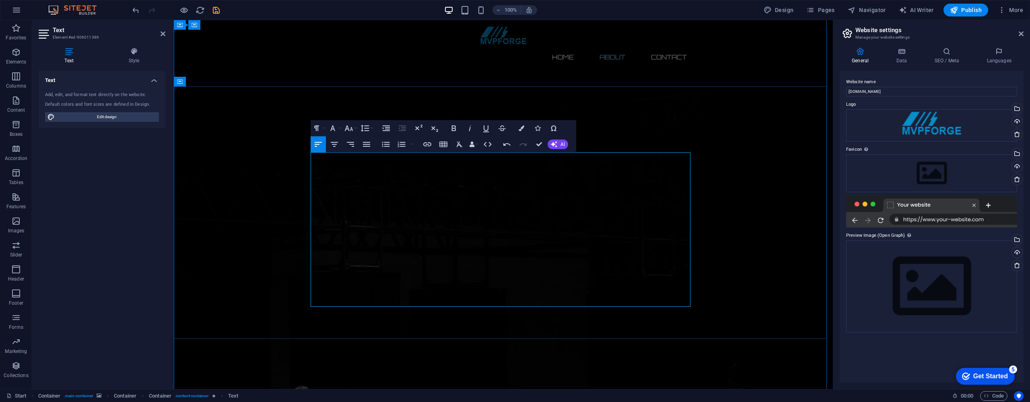
click at [521, 131] on button "Colors" at bounding box center [521, 128] width 15 height 16
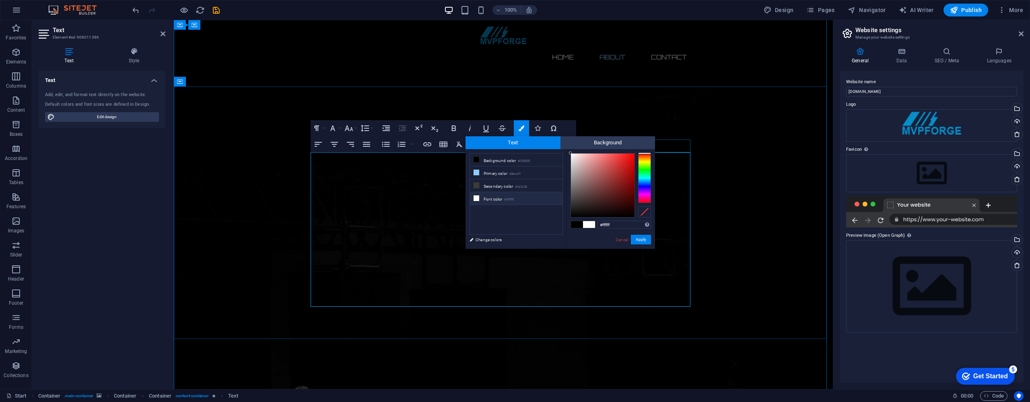
drag, startPoint x: 574, startPoint y: 162, endPoint x: 557, endPoint y: 148, distance: 22.0
click at [557, 148] on div "Text Background less Background color #000000 Primary color #8ecaff Secondary c…" at bounding box center [561, 192] width 190 height 113
type input "#000000"
click at [644, 241] on button "Apply" at bounding box center [641, 240] width 20 height 10
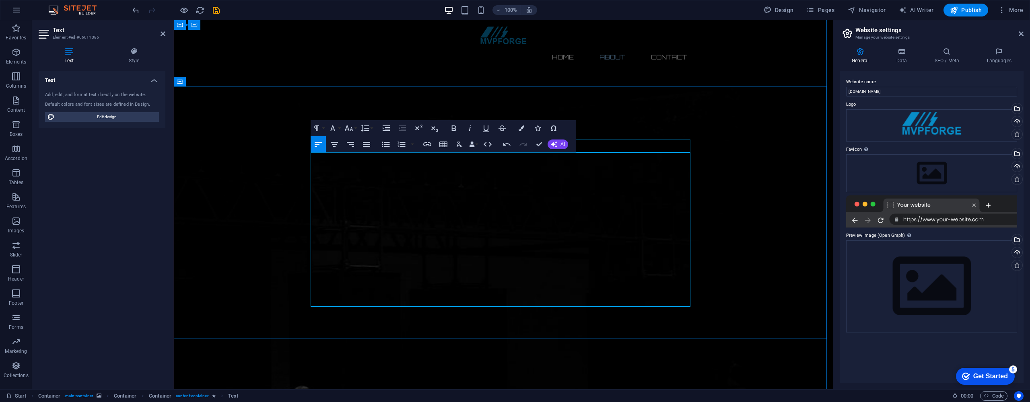
click at [596, 229] on div "Drag here to replace the existing content. Press “Ctrl” if you want to create a…" at bounding box center [503, 204] width 659 height 369
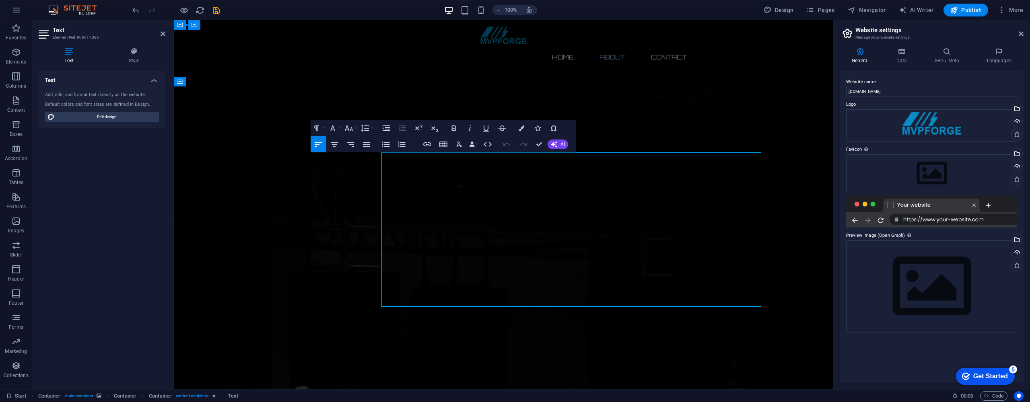
click at [520, 132] on button "Colors" at bounding box center [521, 128] width 15 height 16
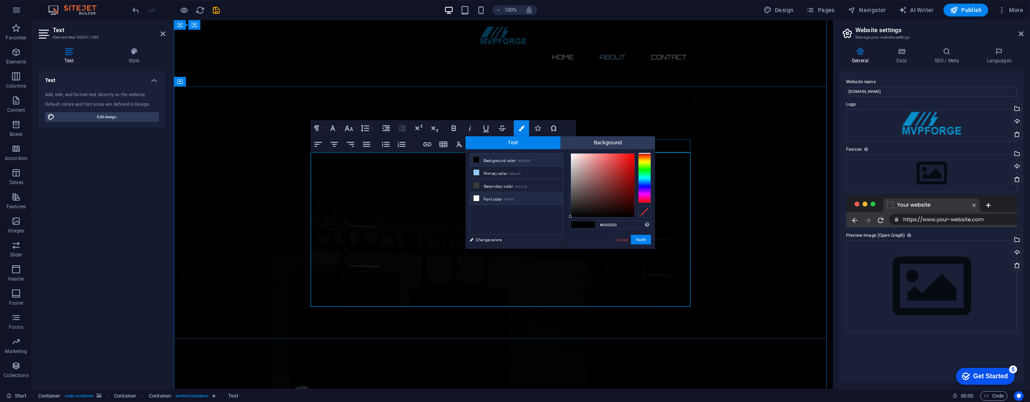
click at [520, 198] on li "Font color #ffffff" at bounding box center [516, 198] width 93 height 13
type input "#ffffff"
click at [642, 240] on button "Apply" at bounding box center [641, 240] width 20 height 10
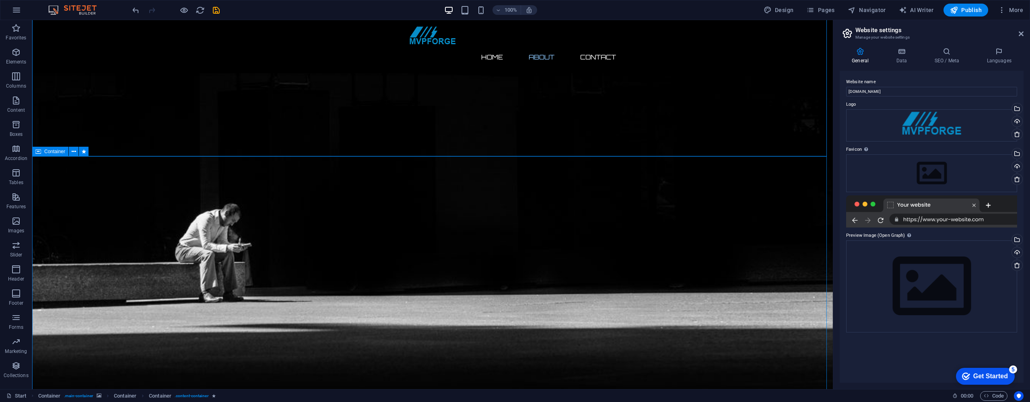
scroll to position [437, 0]
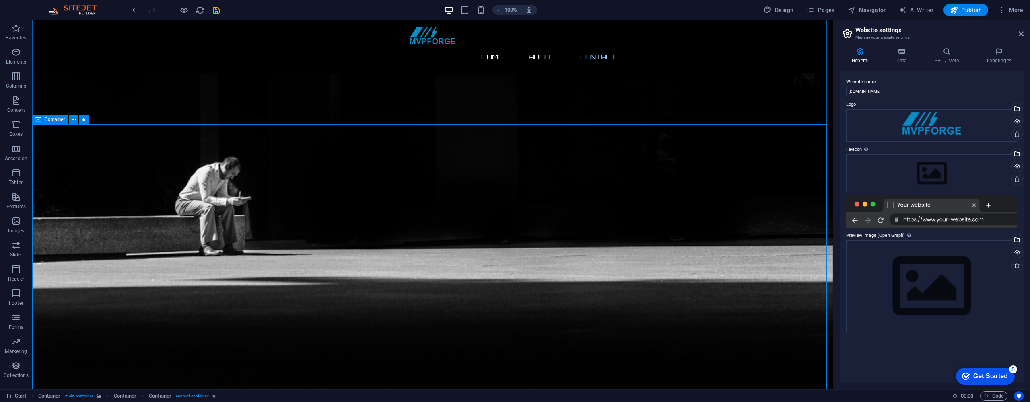
scroll to position [488, 0]
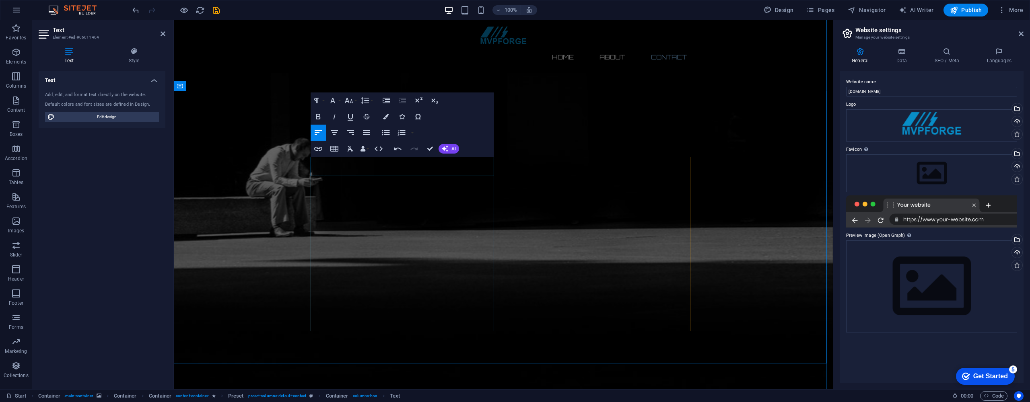
click at [384, 119] on icon "button" at bounding box center [386, 117] width 6 height 6
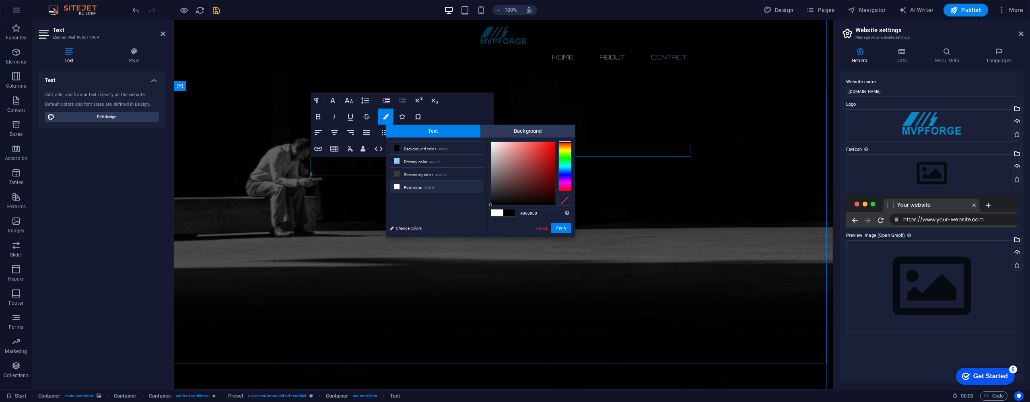
click at [417, 188] on li "Font color #ffffff" at bounding box center [436, 187] width 93 height 13
type input "#ffffff"
click at [559, 226] on button "Apply" at bounding box center [561, 228] width 20 height 10
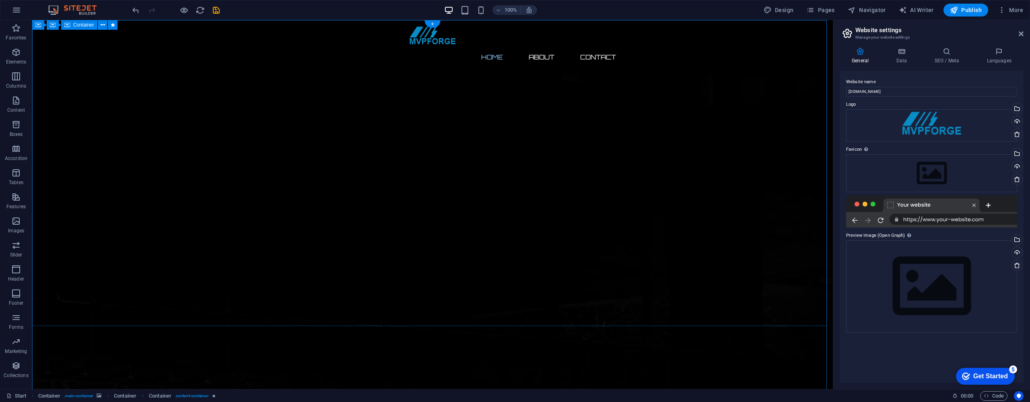
scroll to position [0, 0]
click at [536, 47] on nav "Home About Contact" at bounding box center [433, 56] width 380 height 19
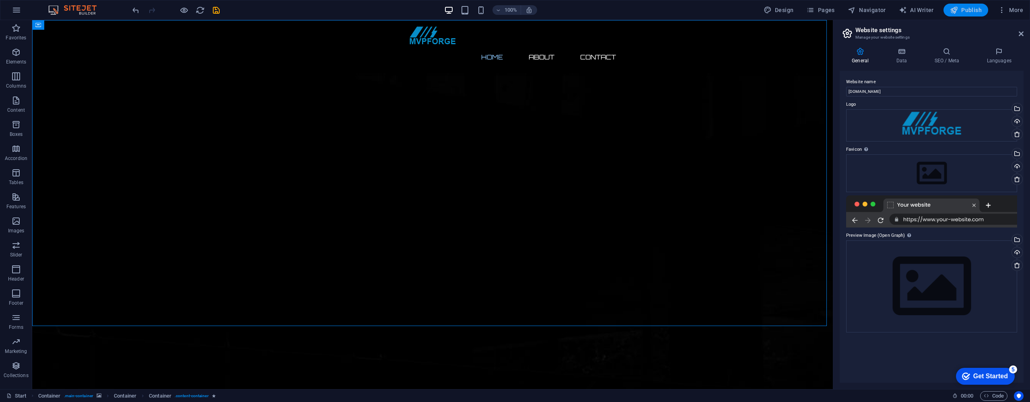
click at [965, 10] on span "Publish" at bounding box center [966, 10] width 32 height 8
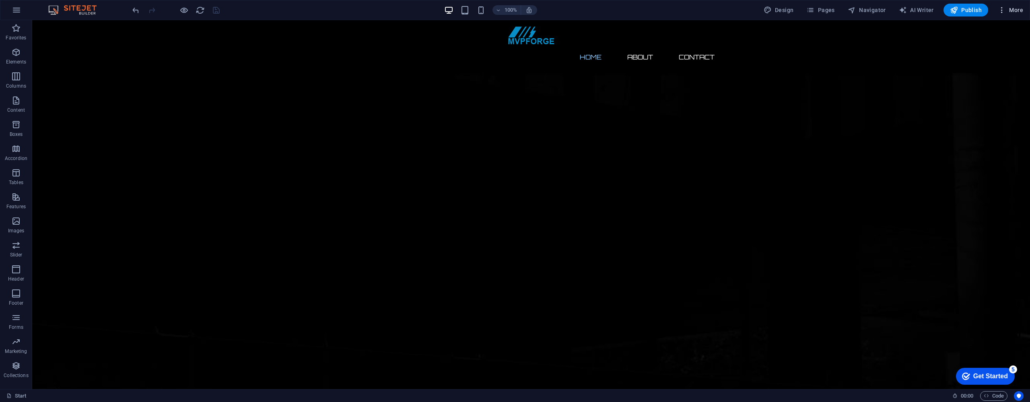
click at [1014, 12] on span "More" at bounding box center [1010, 10] width 25 height 8
